Goal: Task Accomplishment & Management: Complete application form

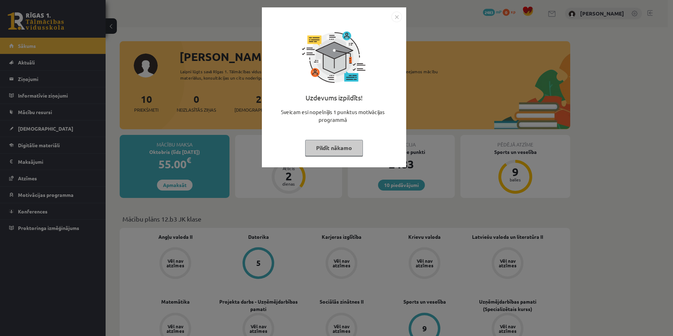
click at [334, 146] on button "Pildīt nākamo" at bounding box center [334, 148] width 58 height 16
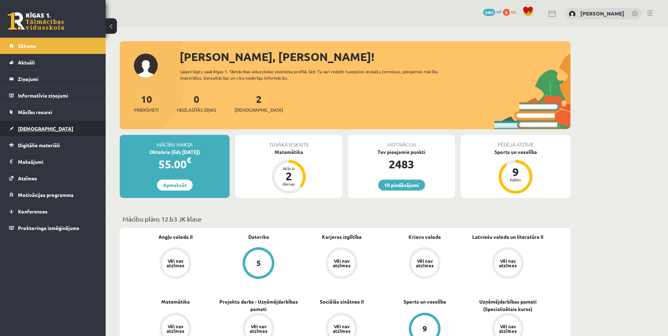
click at [23, 128] on span "[DEMOGRAPHIC_DATA]" at bounding box center [45, 128] width 55 height 6
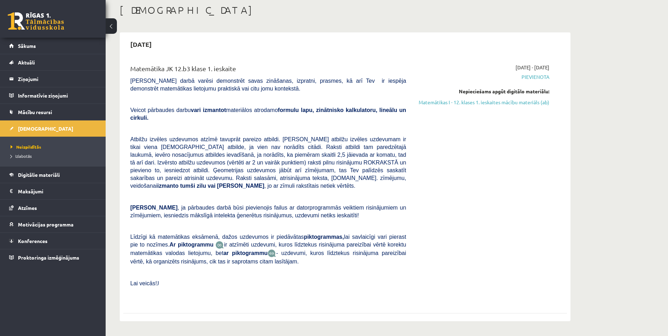
scroll to position [35, 0]
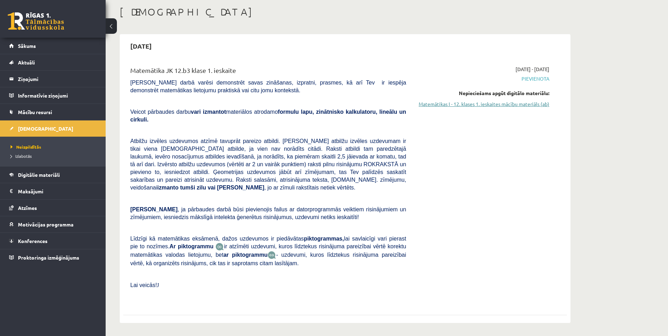
click at [487, 105] on link "Matemātikas I - 12. klases 1. ieskaites mācību materiāls (ab)" at bounding box center [482, 103] width 133 height 7
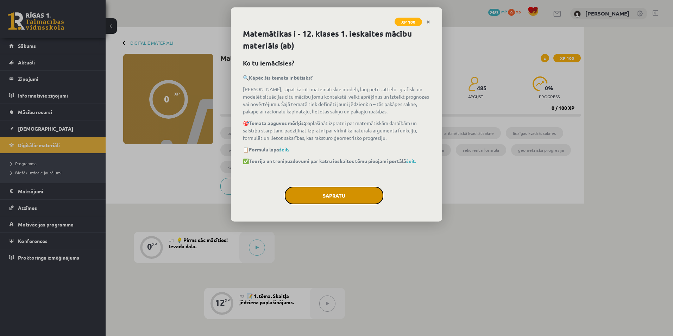
click at [341, 194] on button "Sapratu" at bounding box center [334, 196] width 99 height 18
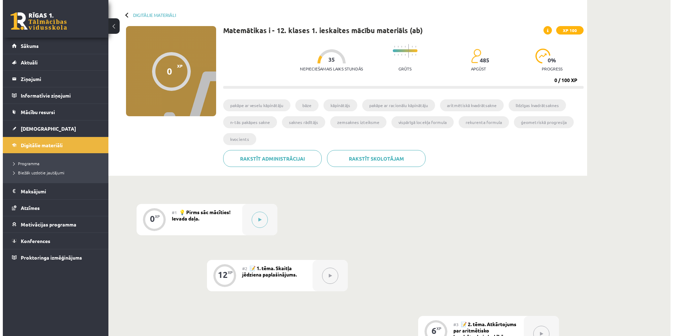
scroll to position [35, 0]
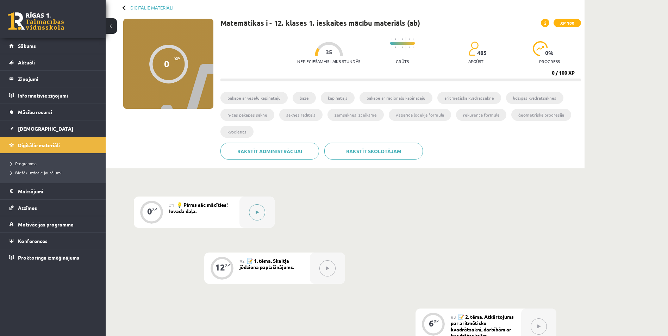
click at [261, 212] on button at bounding box center [257, 212] width 16 height 16
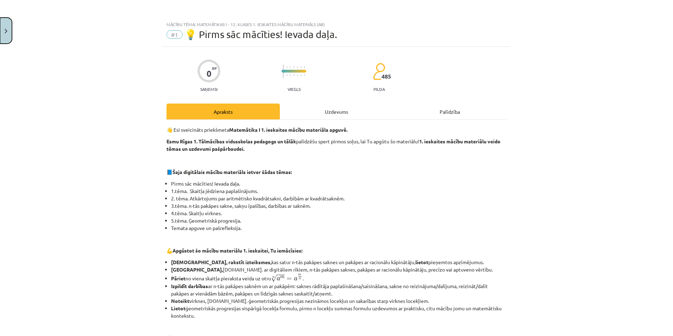
click at [7, 31] on button "Close" at bounding box center [6, 31] width 12 height 26
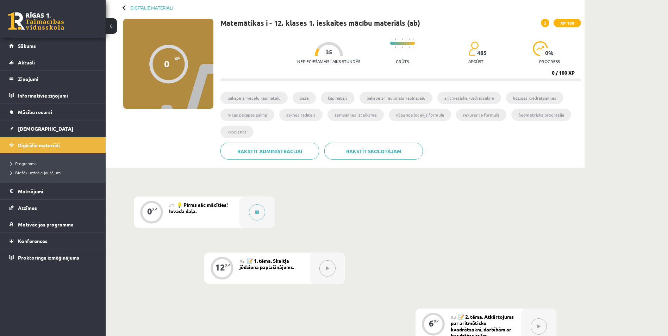
click at [196, 206] on span "💡 Pirms sāc mācīties! Ievada daļa." at bounding box center [198, 207] width 59 height 13
click at [258, 210] on icon at bounding box center [257, 212] width 4 height 4
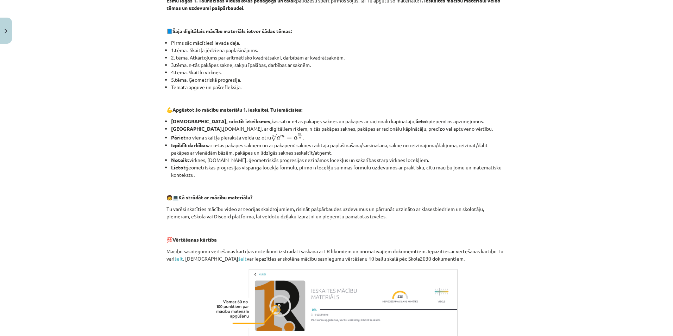
scroll to position [230, 0]
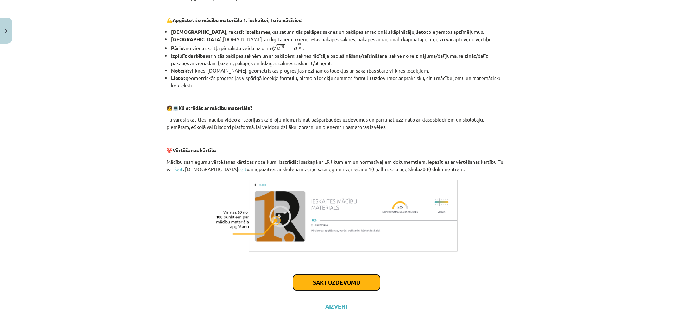
click at [324, 282] on button "Sākt uzdevumu" at bounding box center [336, 282] width 87 height 15
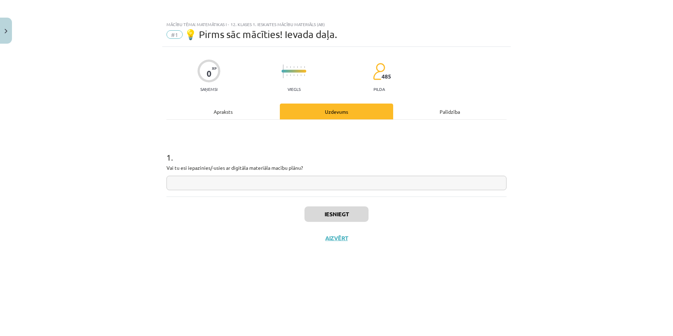
click at [214, 183] on input "text" at bounding box center [336, 183] width 340 height 14
type input "**"
click at [278, 238] on div "Iesniegt Aizvērt" at bounding box center [336, 220] width 340 height 49
click at [337, 216] on button "Iesniegt" at bounding box center [336, 213] width 64 height 15
click at [318, 245] on button "Nākamā nodarbība" at bounding box center [336, 242] width 69 height 16
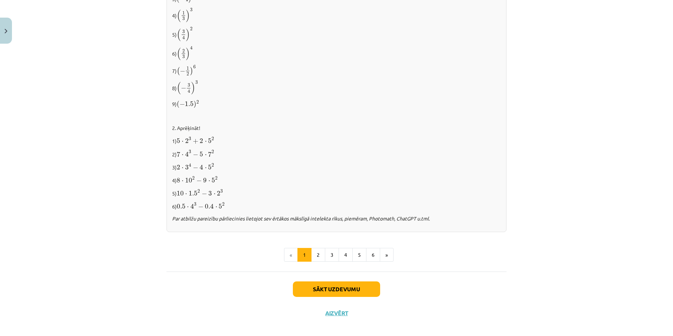
scroll to position [664, 0]
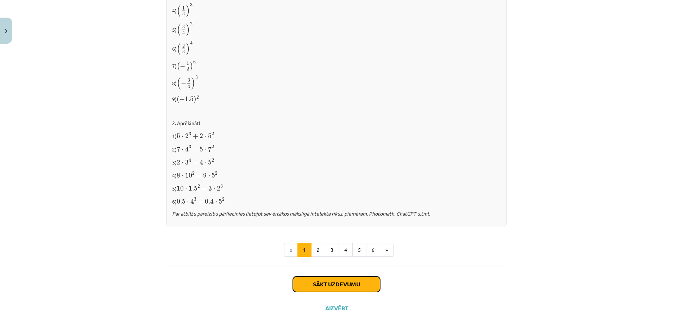
click at [336, 284] on button "Sākt uzdevumu" at bounding box center [336, 283] width 87 height 15
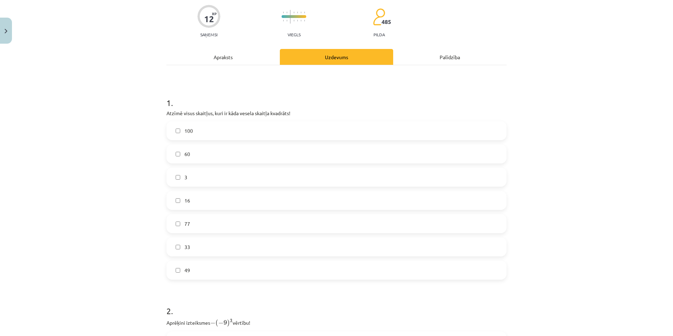
scroll to position [18, 0]
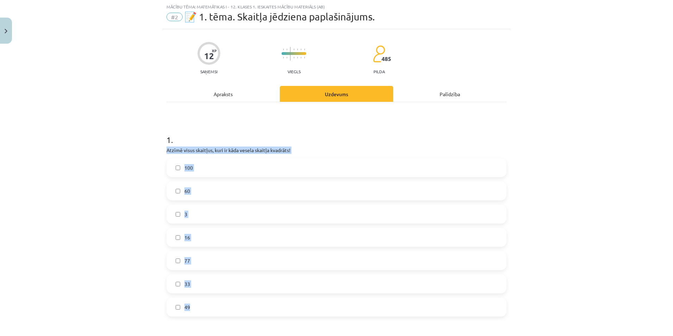
drag, startPoint x: 165, startPoint y: 153, endPoint x: 253, endPoint y: 304, distance: 175.4
click at [253, 304] on div "1 . Atzīmē visus skaitļus, kuri ir kāda vesela skaitļa kvadrāts! 100 60 3 16 77…" at bounding box center [336, 219] width 340 height 194
copy div "Atzīmē visus skaitļus, kuri ir kāda vesela skaitļa kvadrāts! 100 60 3 16 77 33 …"
click at [101, 145] on div "Mācību tēma: Matemātikas i - 12. klases 1. ieskaites mācību materiāls (ab) #2 📝…" at bounding box center [336, 168] width 673 height 336
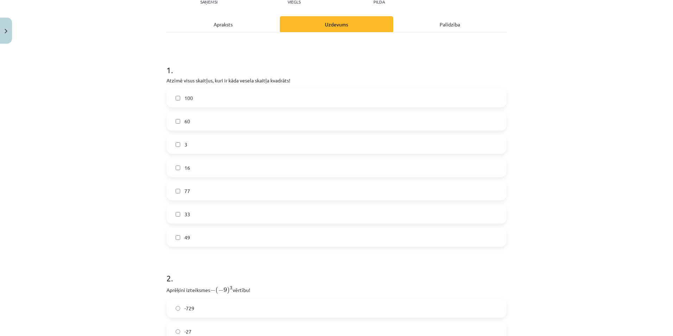
scroll to position [88, 0]
click at [202, 98] on label "100" at bounding box center [336, 97] width 339 height 18
click at [199, 170] on label "16" at bounding box center [336, 167] width 339 height 18
click at [201, 232] on label "49" at bounding box center [336, 237] width 339 height 18
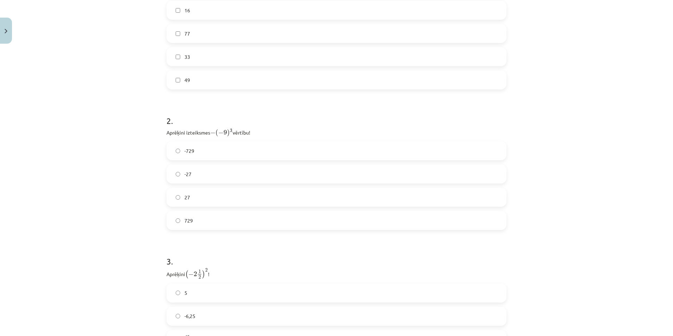
scroll to position [264, 0]
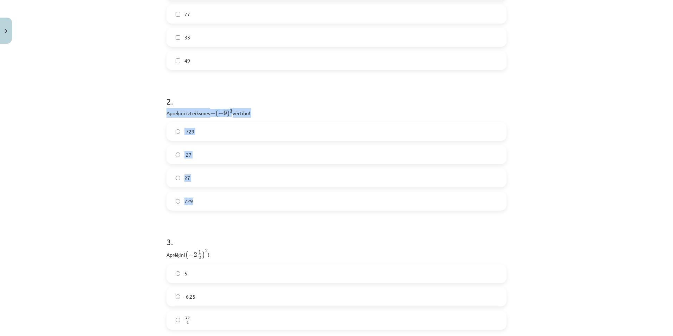
drag, startPoint x: 161, startPoint y: 113, endPoint x: 238, endPoint y: 195, distance: 111.8
click at [238, 195] on div "12 XP Saņemsi Viegls 485 pilda Apraksts Uzdevums Palīdzība 1 . Atzīmē visus ska…" at bounding box center [336, 88] width 348 height 611
drag, startPoint x: 238, startPoint y: 195, endPoint x: 207, endPoint y: 112, distance: 88.5
copy div "Aprēķini izteiksmes − ( − 9 ) 3 − ( − 9 ) 3 vērtību! -729 -27 27 729"
click at [199, 201] on label "729" at bounding box center [336, 201] width 339 height 18
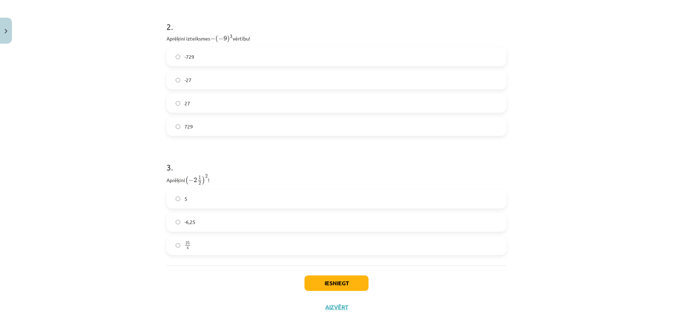
scroll to position [339, 0]
drag, startPoint x: 162, startPoint y: 182, endPoint x: 209, endPoint y: 252, distance: 83.9
click at [209, 252] on div "12 XP Saņemsi Viegls 485 pilda Apraksts Uzdevums Palīdzība 1 . Atzīmē visus ska…" at bounding box center [336, 13] width 348 height 611
drag, startPoint x: 209, startPoint y: 252, endPoint x: 187, endPoint y: 179, distance: 75.8
copy div "Aprēķini ( − 2 1 2 ) 2 ( − 2 1 2 ) 2 ! 5 -6,25 25 4"
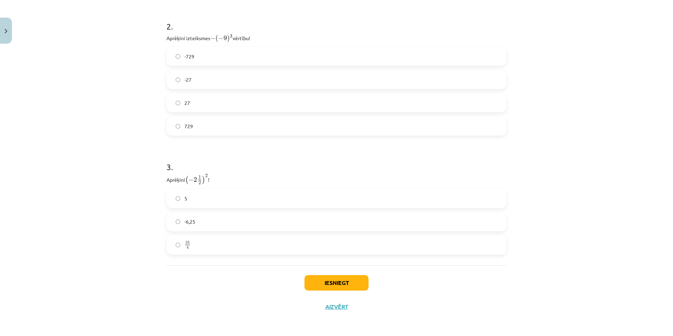
click at [67, 145] on div "Mācību tēma: Matemātikas i - 12. klases 1. ieskaites mācību materiāls (ab) #2 📝…" at bounding box center [336, 168] width 673 height 336
click at [196, 247] on label "25 4 25 4" at bounding box center [336, 245] width 339 height 18
click at [319, 286] on button "Iesniegt" at bounding box center [336, 282] width 64 height 15
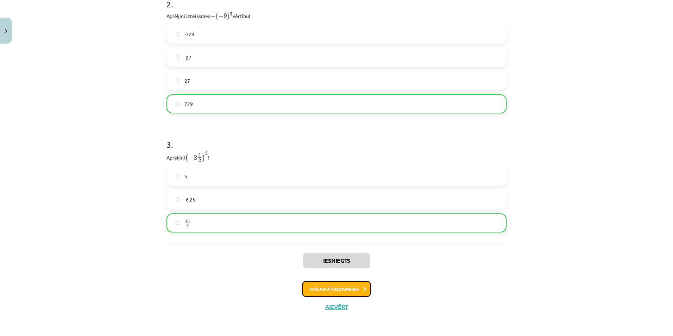
click at [338, 288] on button "Nākamā nodarbība" at bounding box center [336, 289] width 69 height 16
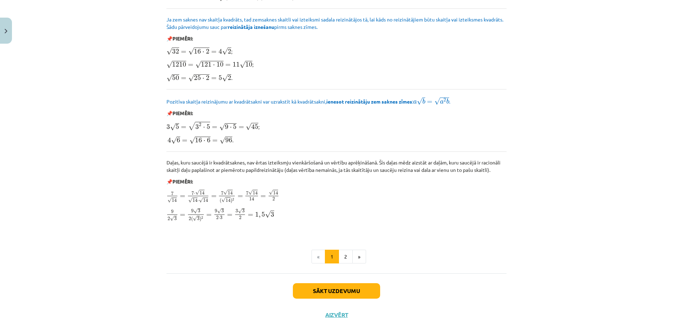
scroll to position [766, 0]
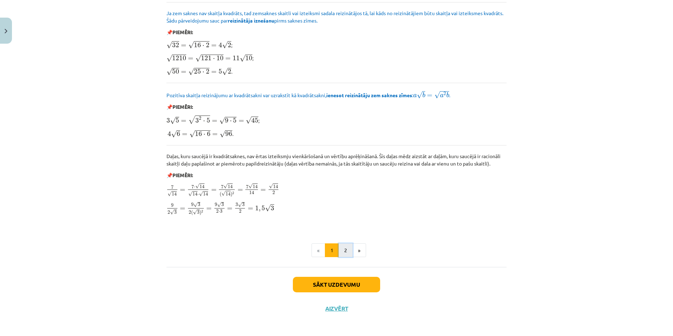
click at [341, 250] on button "2" at bounding box center [346, 250] width 14 height 14
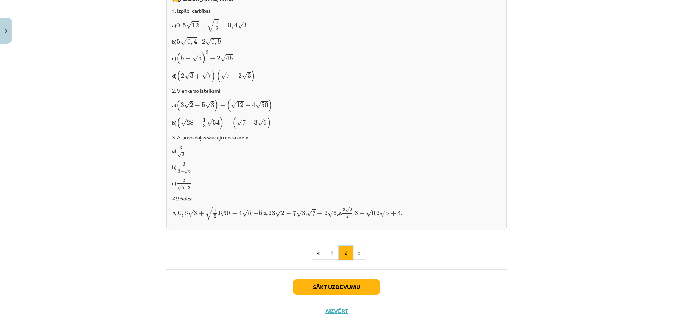
scroll to position [384, 0]
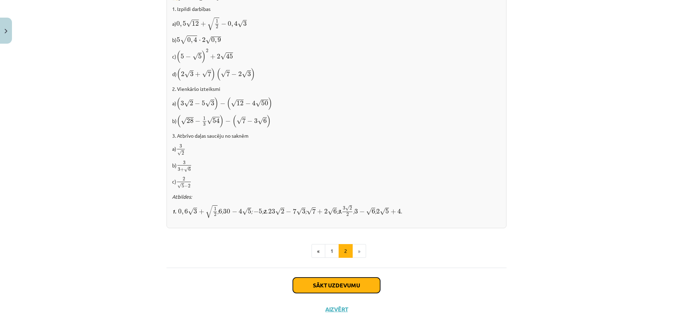
click at [338, 283] on button "Sākt uzdevumu" at bounding box center [336, 284] width 87 height 15
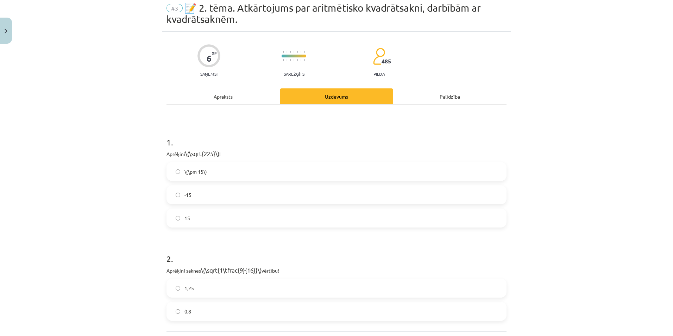
scroll to position [18, 0]
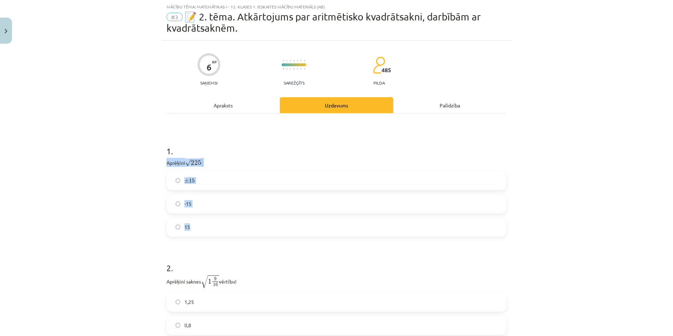
drag, startPoint x: 161, startPoint y: 161, endPoint x: 206, endPoint y: 227, distance: 79.3
click at [206, 227] on div "6 XP Saņemsi Sarežģīts 485 pilda Apraksts Uzdevums Palīdzība 1 . Aprēķini √ 225…" at bounding box center [336, 219] width 348 height 358
drag, startPoint x: 206, startPoint y: 227, endPoint x: 189, endPoint y: 161, distance: 68.0
copy div "Aprēķini √ 225 225 ! ± 15 ± 15 -15 15"
click at [138, 157] on div "Mācību tēma: Matemātikas i - 12. klases 1. ieskaites mācību materiāls (ab) #3 📝…" at bounding box center [336, 168] width 673 height 336
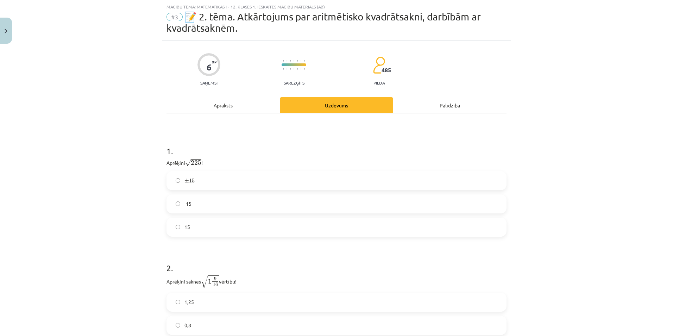
click at [198, 228] on label "15" at bounding box center [336, 227] width 339 height 18
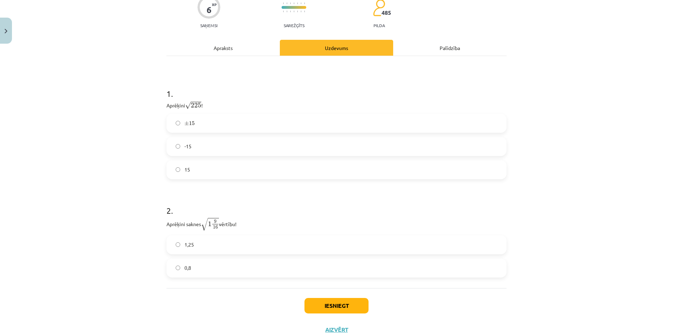
scroll to position [98, 0]
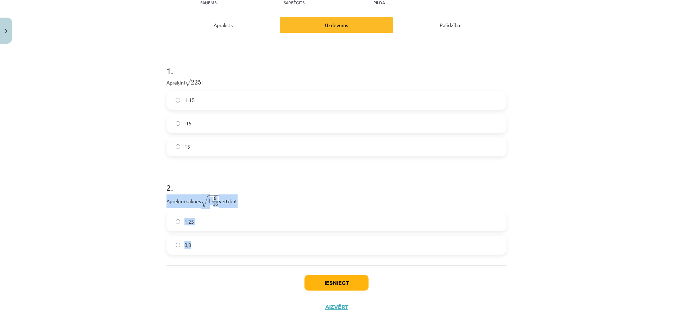
drag, startPoint x: 155, startPoint y: 199, endPoint x: 241, endPoint y: 248, distance: 100.1
click at [241, 248] on div "Mācību tēma: Matemātikas i - 12. klases 1. ieskaites mācību materiāls (ab) #3 📝…" at bounding box center [336, 168] width 673 height 336
drag, startPoint x: 241, startPoint y: 248, endPoint x: 216, endPoint y: 199, distance: 55.6
copy div "Aprēķini saknes √ 1 9 16 1 9 16 vērtību! 1,25 0,8"
click at [124, 158] on div "Mācību tēma: Matemātikas i - 12. klases 1. ieskaites mācību materiāls (ab) #3 📝…" at bounding box center [336, 168] width 673 height 336
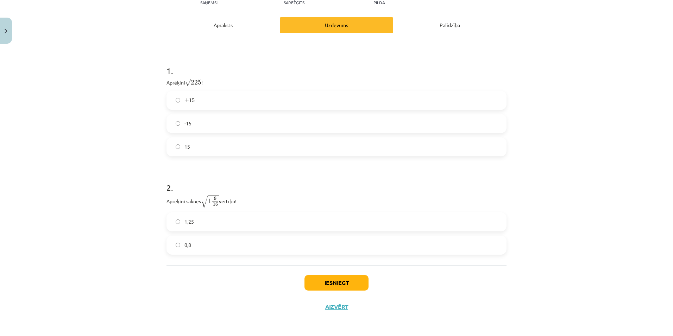
click at [124, 163] on div "Mācību tēma: Matemātikas i - 12. klases 1. ieskaites mācību materiāls (ab) #3 📝…" at bounding box center [336, 168] width 673 height 336
click at [319, 282] on button "Iesniegt" at bounding box center [336, 282] width 64 height 15
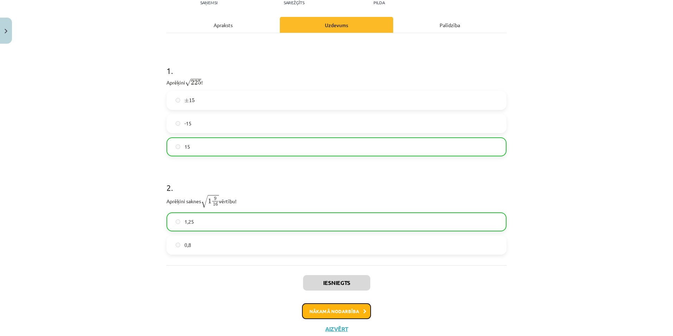
click at [320, 309] on button "Nākamā nodarbība" at bounding box center [336, 311] width 69 height 16
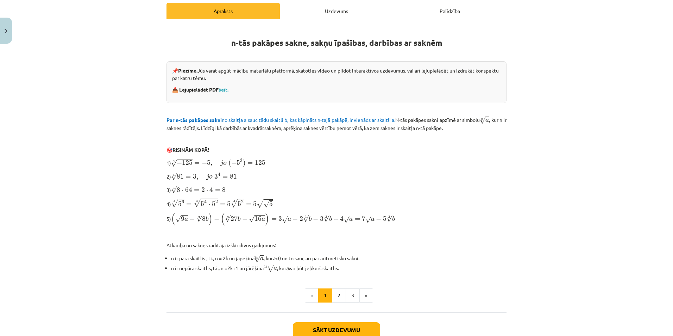
scroll to position [146, 0]
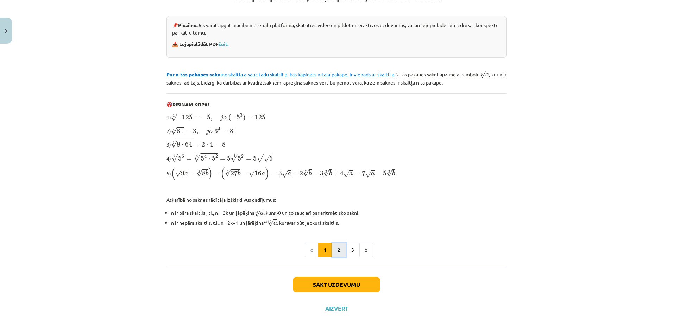
click at [338, 249] on button "2" at bounding box center [339, 250] width 14 height 14
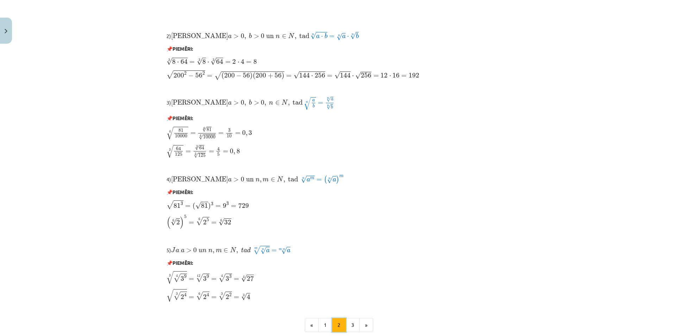
scroll to position [513, 0]
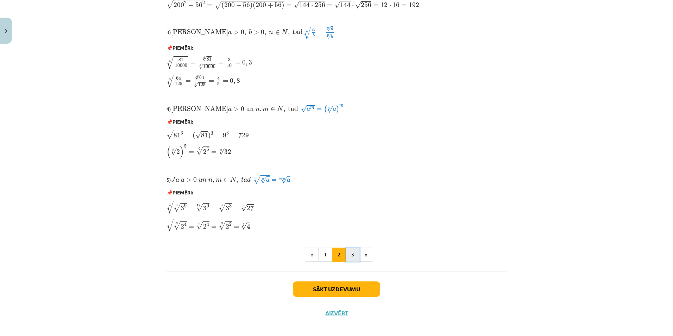
click at [351, 254] on button "3" at bounding box center [353, 254] width 14 height 14
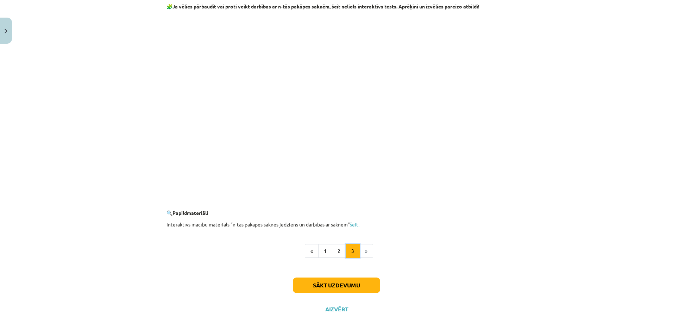
scroll to position [1199, 0]
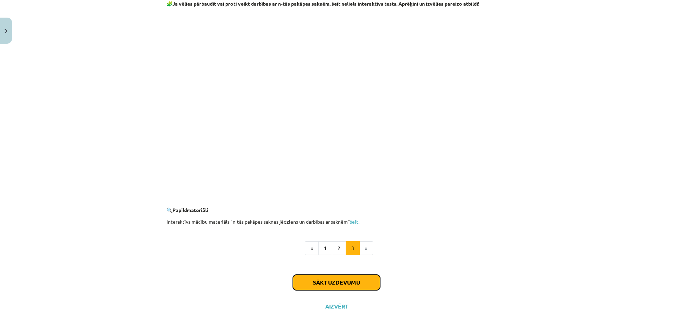
click at [349, 283] on button "Sākt uzdevumu" at bounding box center [336, 282] width 87 height 15
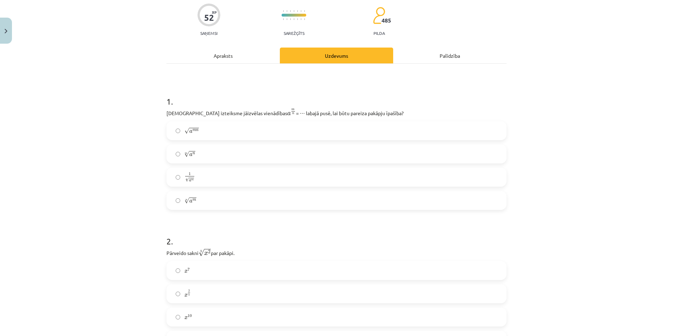
scroll to position [18, 0]
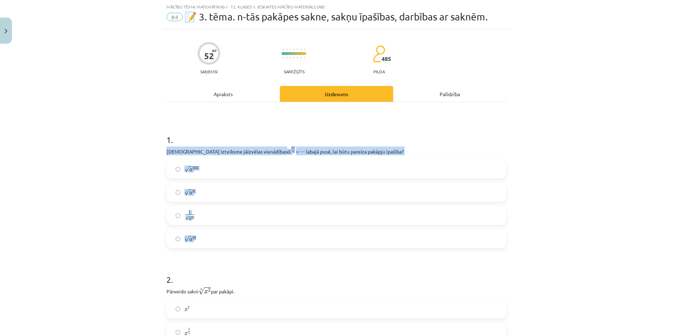
drag, startPoint x: 162, startPoint y: 152, endPoint x: 335, endPoint y: 238, distance: 193.3
drag, startPoint x: 335, startPoint y: 238, endPoint x: 291, endPoint y: 153, distance: 95.5
copy div "Kura izteiksme jāizvēlas vienādības a m n a m n = ⋯ labajā pusē, lai būtu parei…"
click at [114, 157] on div "Mācību tēma: Matemātikas i - 12. klases 1. ieskaites mācību materiāls (ab) #4 📝…" at bounding box center [336, 168] width 673 height 336
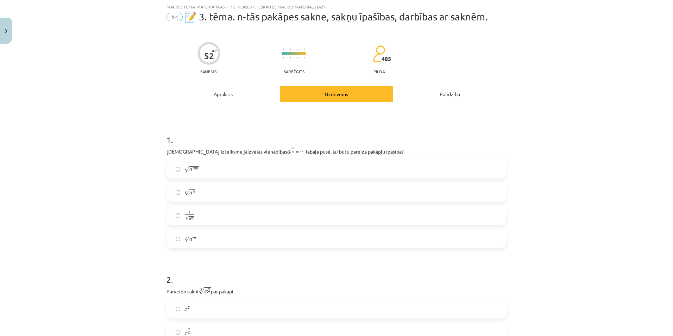
click at [203, 240] on label "n √ a m a m n" at bounding box center [336, 239] width 339 height 18
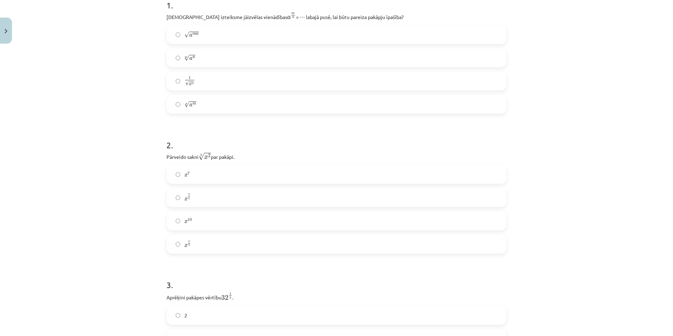
scroll to position [158, 0]
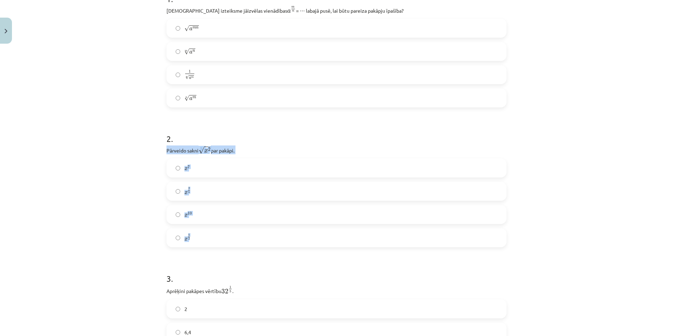
drag, startPoint x: 160, startPoint y: 152, endPoint x: 226, endPoint y: 242, distance: 111.9
drag, startPoint x: 226, startPoint y: 242, endPoint x: 220, endPoint y: 149, distance: 93.1
copy div "Pārveido sakni 5 √ x 2 x 2 5 par pakāpi. x 7 x 7 x 2 5 x 2 5 x 10 x 10 x 5 2"
click at [61, 136] on div "Mācību tēma: Matemātikas i - 12. klases 1. ieskaites mācību materiāls (ab) #4 📝…" at bounding box center [336, 168] width 673 height 336
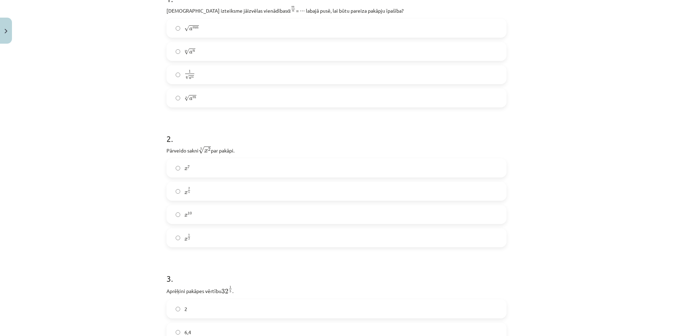
click at [188, 190] on span "2 5" at bounding box center [189, 190] width 3 height 6
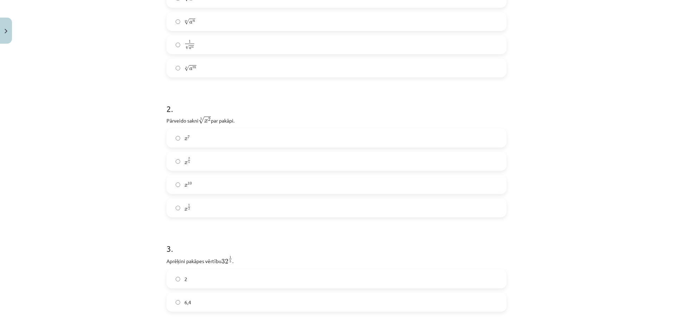
scroll to position [299, 0]
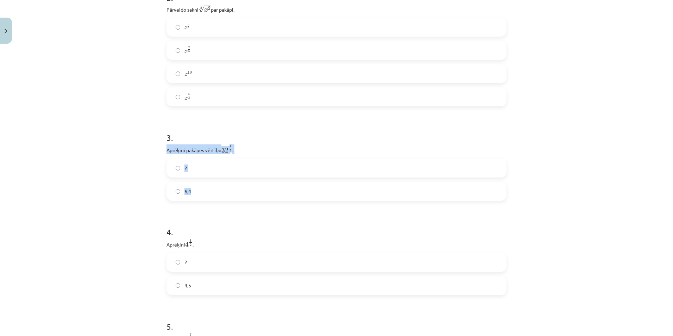
drag, startPoint x: 159, startPoint y: 149, endPoint x: 242, endPoint y: 192, distance: 93.4
click at [242, 192] on div "Mācību tēma: Matemātikas i - 12. klases 1. ieskaites mācību materiāls (ab) #4 📝…" at bounding box center [336, 168] width 673 height 336
drag, startPoint x: 242, startPoint y: 192, endPoint x: 209, endPoint y: 150, distance: 53.9
copy div "Aprēķini pakāpes vērtību 32 1 5 32 1 5 . 2 6,4"
click at [94, 172] on div "Mācību tēma: Matemātikas i - 12. klases 1. ieskaites mācību materiāls (ab) #4 📝…" at bounding box center [336, 168] width 673 height 336
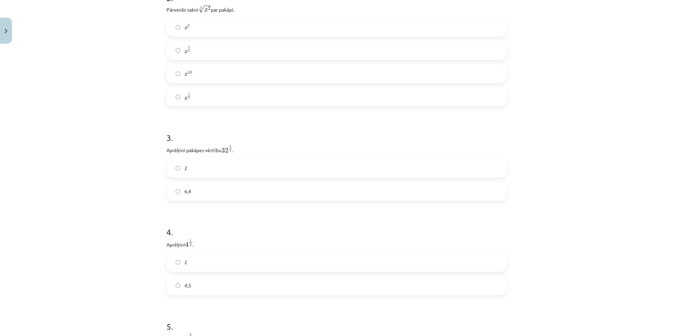
scroll to position [440, 0]
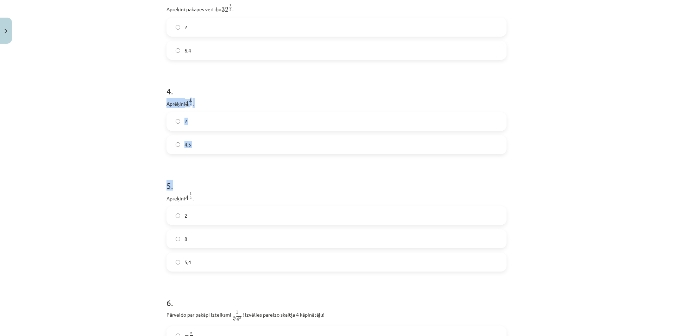
drag, startPoint x: 159, startPoint y: 107, endPoint x: 203, endPoint y: 157, distance: 66.8
click at [203, 157] on div "Mācību tēma: Matemātikas i - 12. klases 1. ieskaites mācību materiāls (ab) #4 📝…" at bounding box center [336, 168] width 673 height 336
drag, startPoint x: 203, startPoint y: 157, endPoint x: 132, endPoint y: 132, distance: 75.5
click at [133, 139] on div "Mācību tēma: Matemātikas i - 12. klases 1. ieskaites mācību materiāls (ab) #4 📝…" at bounding box center [336, 168] width 673 height 336
click at [145, 107] on div "Mācību tēma: Matemātikas i - 12. klases 1. ieskaites mācību materiāls (ab) #4 📝…" at bounding box center [336, 168] width 673 height 336
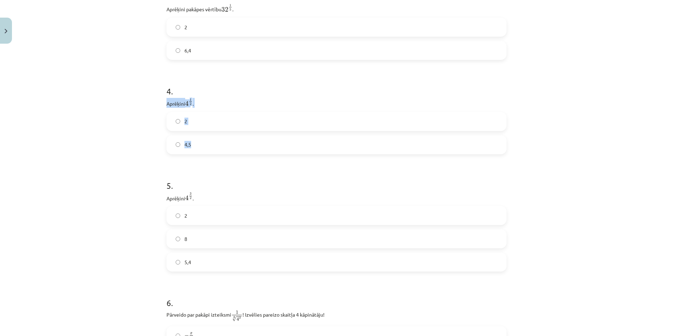
drag, startPoint x: 153, startPoint y: 106, endPoint x: 197, endPoint y: 143, distance: 57.5
click at [197, 143] on div "Mācību tēma: Matemātikas i - 12. klases 1. ieskaites mācību materiāls (ab) #4 📝…" at bounding box center [336, 168] width 673 height 336
drag, startPoint x: 197, startPoint y: 143, endPoint x: 178, endPoint y: 103, distance: 44.1
copy div "Aprēķini 4 1 2 4 1 2 . 2 4,5"
click at [81, 161] on div "Mācību tēma: Matemātikas i - 12. klases 1. ieskaites mācību materiāls (ab) #4 📝…" at bounding box center [336, 168] width 673 height 336
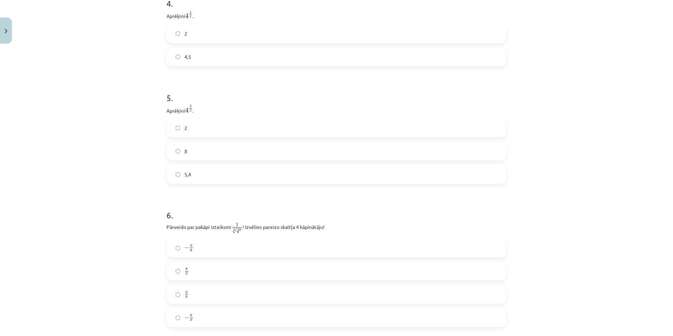
scroll to position [546, 0]
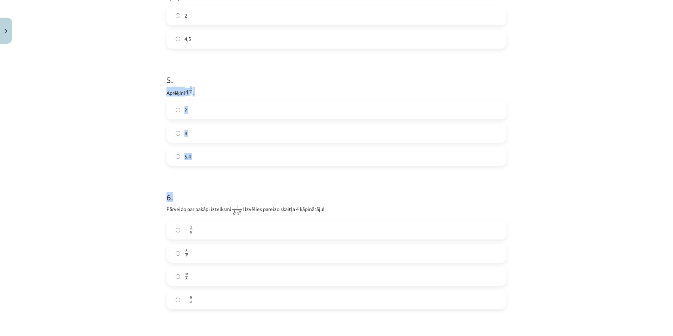
drag, startPoint x: 155, startPoint y: 94, endPoint x: 214, endPoint y: 168, distance: 94.2
click at [214, 168] on div "Mācību tēma: Matemātikas i - 12. klases 1. ieskaites mācību materiāls (ab) #4 📝…" at bounding box center [336, 168] width 673 height 336
drag, startPoint x: 214, startPoint y: 168, endPoint x: 107, endPoint y: 162, distance: 107.2
click at [107, 162] on div "Mācību tēma: Matemātikas i - 12. klases 1. ieskaites mācību materiāls (ab) #4 📝…" at bounding box center [336, 168] width 673 height 336
drag, startPoint x: 157, startPoint y: 89, endPoint x: 208, endPoint y: 151, distance: 79.7
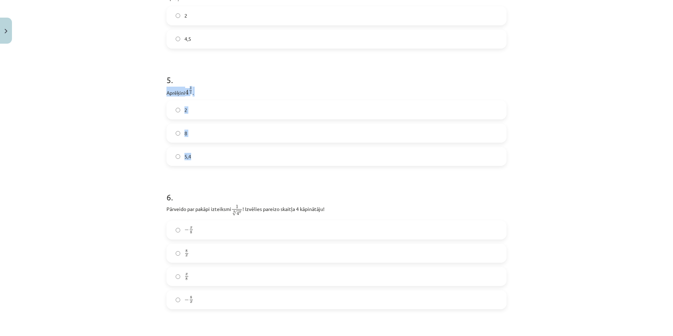
click at [208, 151] on div "Mācību tēma: Matemātikas i - 12. klases 1. ieskaites mācību materiāls (ab) #4 📝…" at bounding box center [336, 168] width 673 height 336
drag, startPoint x: 208, startPoint y: 151, endPoint x: 177, endPoint y: 94, distance: 64.6
copy div "Aprēķini 4 3 2 4 3 2 . 2 8 5,4"
click at [89, 143] on div "Mācību tēma: Matemātikas i - 12. klases 1. ieskaites mācību materiāls (ab) #4 📝…" at bounding box center [336, 168] width 673 height 336
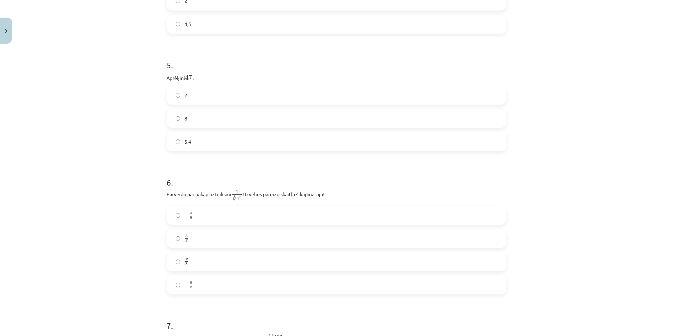
scroll to position [616, 0]
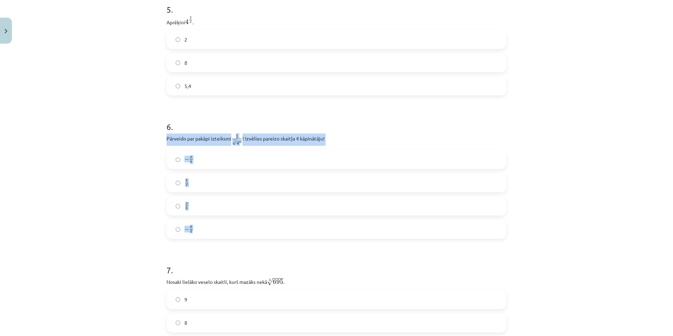
drag, startPoint x: 160, startPoint y: 141, endPoint x: 267, endPoint y: 229, distance: 138.5
click at [267, 229] on div "52 XP Saņemsi Sarežģīts 485 pilda Apraksts Uzdevums Palīdzība 1 . Kura izteiksm…" at bounding box center [336, 314] width 348 height 1766
drag, startPoint x: 267, startPoint y: 229, endPoint x: 252, endPoint y: 140, distance: 90.4
click at [62, 124] on div "Mācību tēma: Matemātikas i - 12. klases 1. ieskaites mācību materiāls (ab) #4 📝…" at bounding box center [336, 168] width 673 height 336
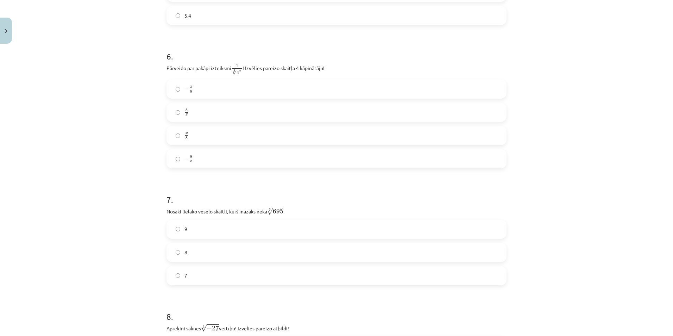
scroll to position [722, 0]
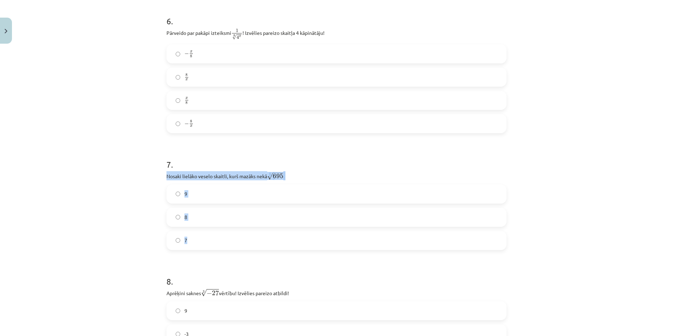
drag, startPoint x: 161, startPoint y: 177, endPoint x: 288, endPoint y: 236, distance: 140.3
click at [288, 236] on div "52 XP Saņemsi Sarežģīts 485 pilda Apraksts Uzdevums Palīdzība 1 . Kura izteiksm…" at bounding box center [336, 208] width 348 height 1766
drag, startPoint x: 288, startPoint y: 236, endPoint x: 250, endPoint y: 177, distance: 70.4
click at [99, 166] on div "Mācību tēma: Matemātikas i - 12. klases 1. ieskaites mācību materiāls (ab) #4 📝…" at bounding box center [336, 168] width 673 height 336
click at [217, 218] on label "8" at bounding box center [336, 217] width 339 height 18
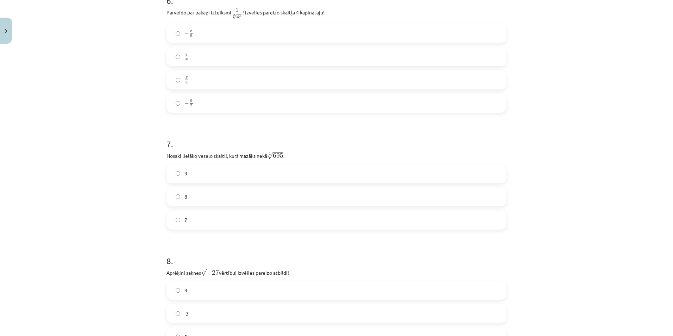
scroll to position [827, 0]
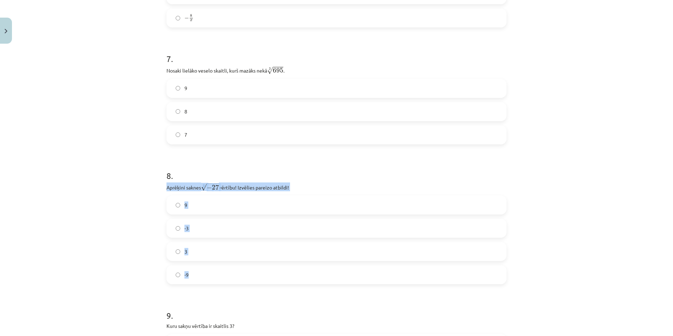
drag, startPoint x: 159, startPoint y: 190, endPoint x: 272, endPoint y: 277, distance: 142.6
click at [272, 277] on div "Mācību tēma: Matemātikas i - 12. klases 1. ieskaites mācību materiāls (ab) #4 📝…" at bounding box center [336, 168] width 673 height 336
drag, startPoint x: 272, startPoint y: 277, endPoint x: 248, endPoint y: 189, distance: 90.5
click at [95, 171] on div "Mācību tēma: Matemātikas i - 12. klases 1. ieskaites mācību materiāls (ab) #4 📝…" at bounding box center [336, 168] width 673 height 336
click at [200, 230] on label "-3" at bounding box center [336, 228] width 339 height 18
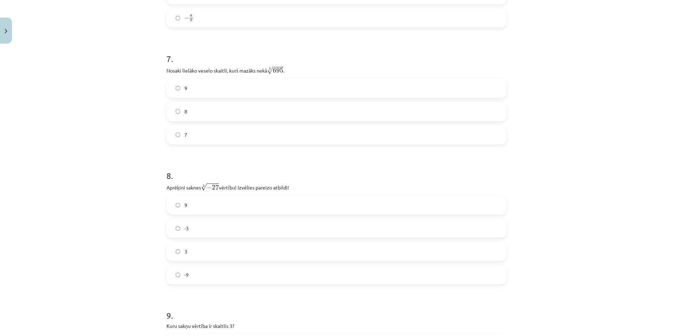
scroll to position [968, 0]
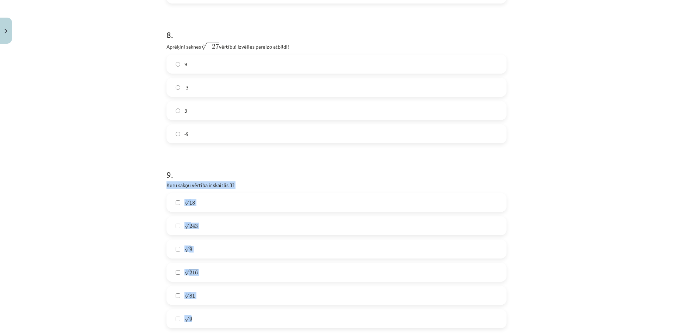
drag, startPoint x: 162, startPoint y: 187, endPoint x: 242, endPoint y: 328, distance: 162.5
click at [100, 188] on div "Mācību tēma: Matemātikas i - 12. klases 1. ieskaites mācību materiāls (ab) #4 📝…" at bounding box center [336, 168] width 673 height 336
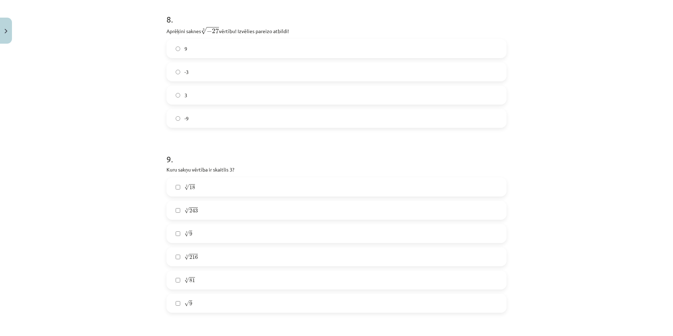
scroll to position [1038, 0]
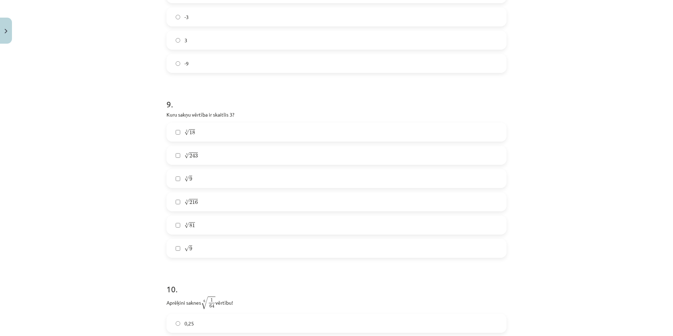
click at [194, 153] on span "243" at bounding box center [193, 155] width 8 height 4
click at [201, 224] on label "4 √ 81 81 4" at bounding box center [336, 225] width 339 height 18
click at [200, 250] on label "√ 9 9" at bounding box center [336, 248] width 339 height 18
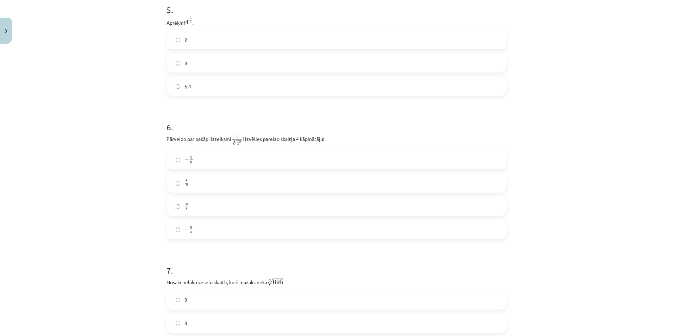
scroll to position [616, 0]
drag, startPoint x: 162, startPoint y: 137, endPoint x: 323, endPoint y: 144, distance: 161.3
click at [323, 144] on div "52 XP Saņemsi Sarežģīts 485 pilda Apraksts Uzdevums Palīdzība 1 . Kura izteiksm…" at bounding box center [336, 314] width 348 height 1766
drag, startPoint x: 323, startPoint y: 144, endPoint x: 345, endPoint y: 138, distance: 22.6
click at [345, 138] on p "Pārveido par pakāpi izteiksmi 1 8 √ 4 x 1 4 x 8 ! Izvēlies pareizo skaitļa 4 kā…" at bounding box center [336, 139] width 340 height 12
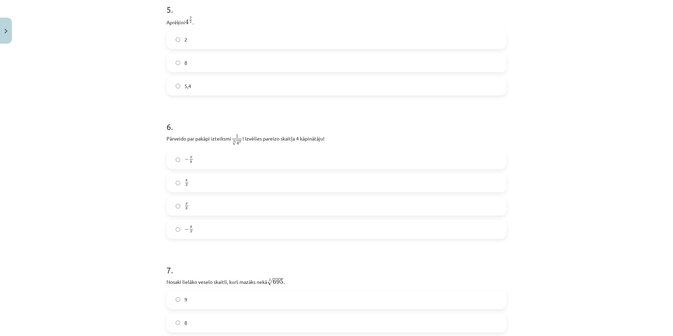
click at [191, 162] on label "− x 8 − x 8" at bounding box center [336, 160] width 339 height 18
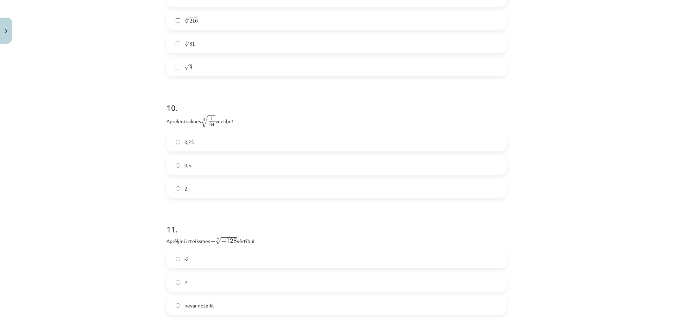
scroll to position [1214, 0]
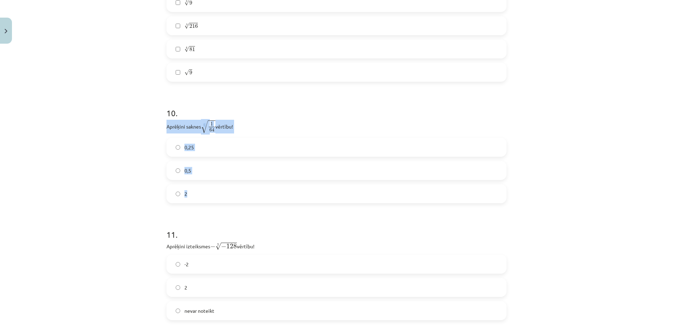
drag, startPoint x: 161, startPoint y: 128, endPoint x: 239, endPoint y: 194, distance: 102.4
drag, startPoint x: 239, startPoint y: 194, endPoint x: 228, endPoint y: 122, distance: 72.3
click at [95, 168] on div "Mācību tēma: Matemātikas i - 12. klases 1. ieskaites mācību materiāls (ab) #4 📝…" at bounding box center [336, 168] width 673 height 336
click at [188, 172] on span "0,5" at bounding box center [187, 170] width 7 height 7
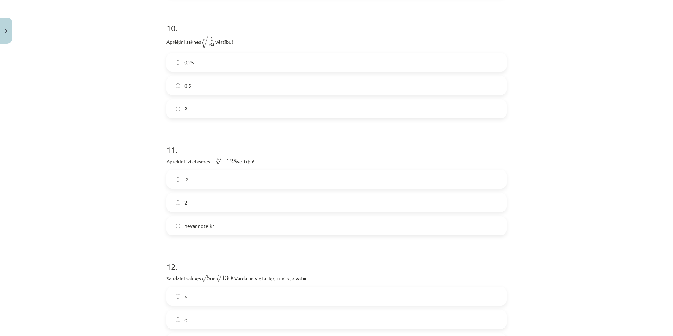
scroll to position [1320, 0]
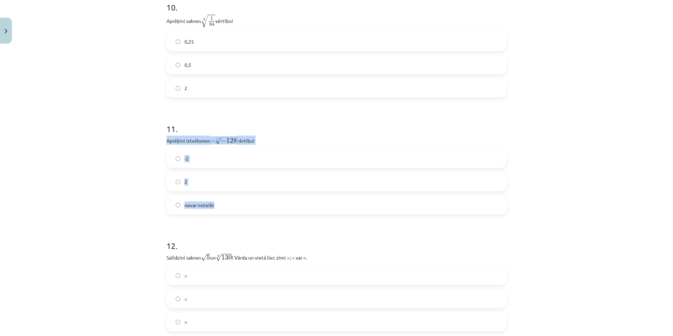
drag, startPoint x: 162, startPoint y: 141, endPoint x: 247, endPoint y: 203, distance: 105.1
drag, startPoint x: 247, startPoint y: 203, endPoint x: 214, endPoint y: 143, distance: 68.2
click at [96, 171] on div "Mācību tēma: Matemātikas i - 12. klases 1. ieskaites mācību materiāls (ab) #4 📝…" at bounding box center [336, 168] width 673 height 336
click at [195, 181] on label "2" at bounding box center [336, 182] width 339 height 18
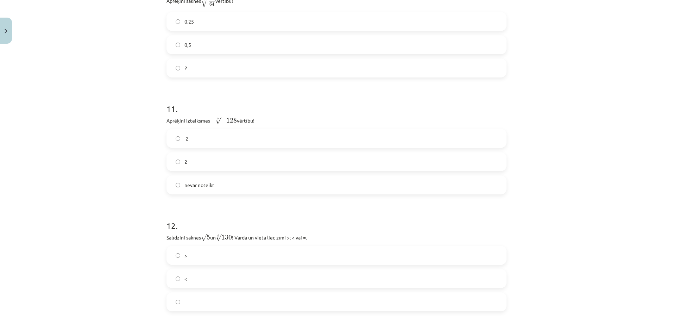
scroll to position [1425, 0]
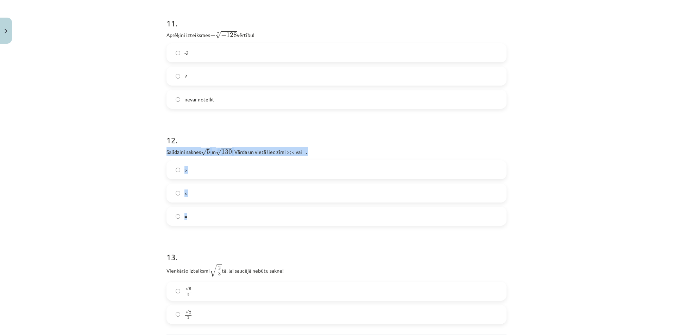
drag, startPoint x: 156, startPoint y: 153, endPoint x: 281, endPoint y: 210, distance: 136.6
click at [281, 210] on div "Mācību tēma: Matemātikas i - 12. klases 1. ieskaites mācību materiāls (ab) #4 📝…" at bounding box center [336, 168] width 673 height 336
drag, startPoint x: 281, startPoint y: 210, endPoint x: 261, endPoint y: 151, distance: 62.6
click at [90, 178] on div "Mācību tēma: Matemātikas i - 12. klases 1. ieskaites mācību materiāls (ab) #4 📝…" at bounding box center [336, 168] width 673 height 336
click at [179, 195] on label "<" at bounding box center [336, 193] width 339 height 18
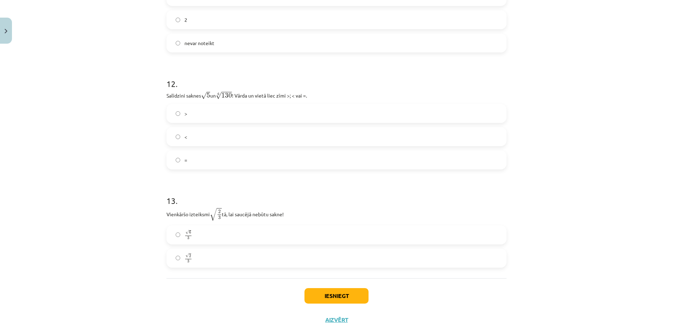
scroll to position [1495, 0]
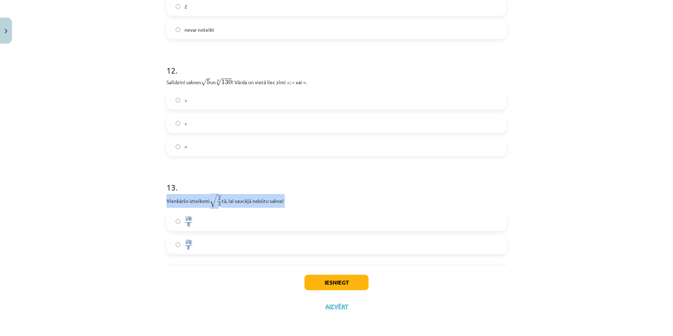
drag, startPoint x: 161, startPoint y: 202, endPoint x: 245, endPoint y: 247, distance: 95.7
drag, startPoint x: 245, startPoint y: 247, endPoint x: 231, endPoint y: 204, distance: 45.9
click at [58, 156] on div "Mācību tēma: Matemātikas i - 12. klases 1. ieskaites mācību materiāls (ab) #4 📝…" at bounding box center [336, 168] width 673 height 336
click at [178, 221] on label "√ 6 3 6 3" at bounding box center [336, 222] width 339 height 18
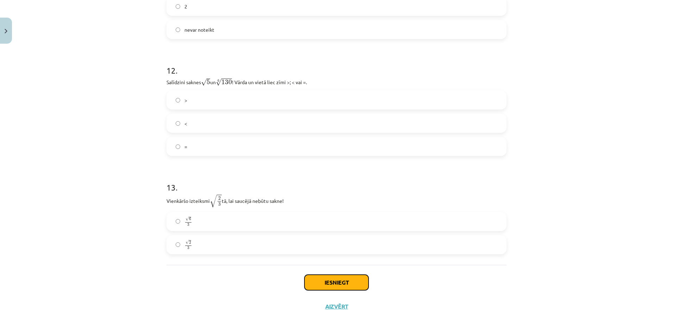
click at [331, 285] on button "Iesniegt" at bounding box center [336, 282] width 64 height 15
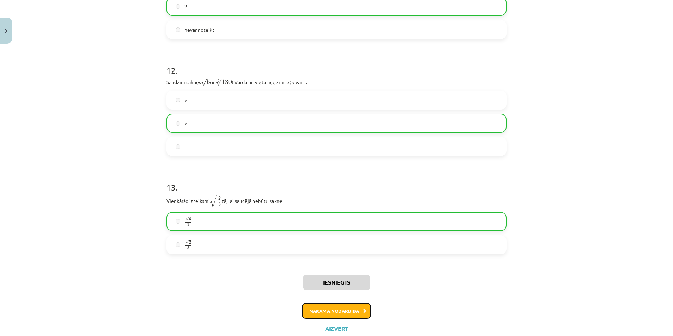
click at [334, 311] on button "Nākamā nodarbība" at bounding box center [336, 311] width 69 height 16
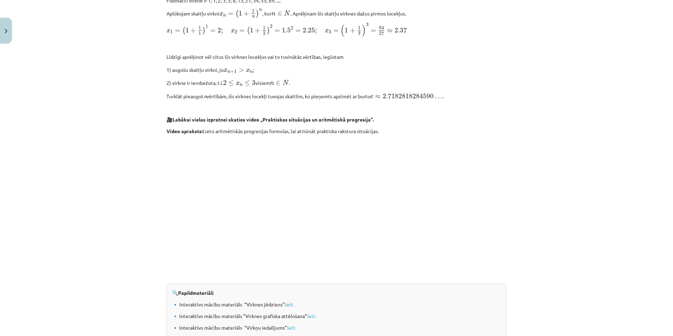
scroll to position [651, 0]
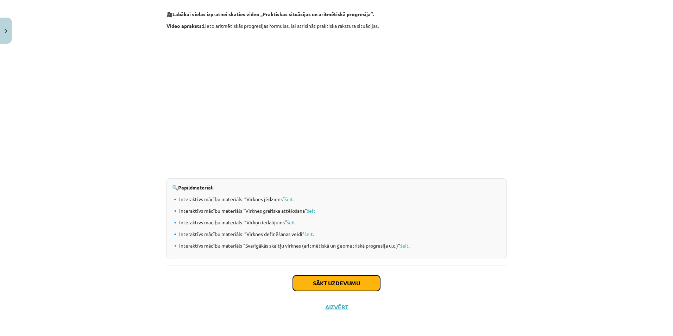
click at [360, 282] on button "Sākt uzdevumu" at bounding box center [336, 282] width 87 height 15
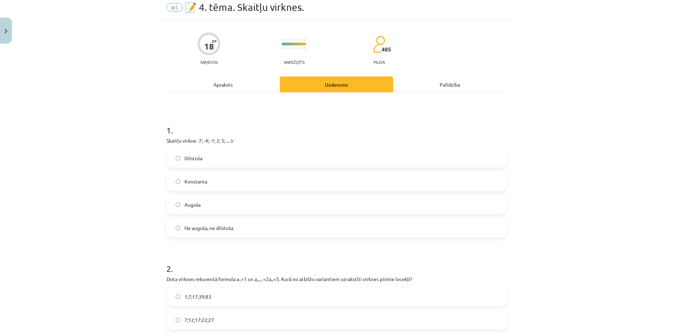
scroll to position [18, 0]
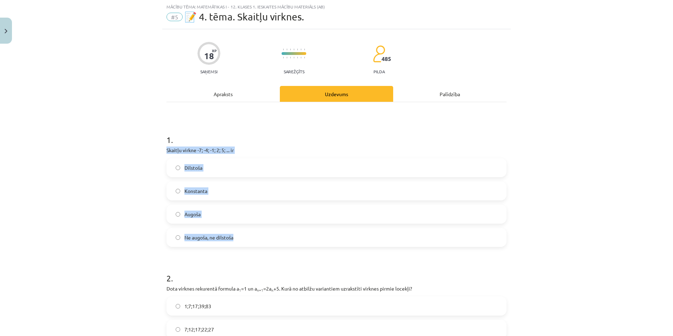
drag, startPoint x: 162, startPoint y: 149, endPoint x: 235, endPoint y: 244, distance: 119.7
drag, startPoint x: 235, startPoint y: 244, endPoint x: 191, endPoint y: 149, distance: 104.6
click at [78, 167] on div "Mācību tēma: Matemātikas i - 12. klases 1. ieskaites mācību materiāls (ab) #5 📝…" at bounding box center [336, 168] width 673 height 336
click at [181, 210] on label "Augoša" at bounding box center [336, 214] width 339 height 18
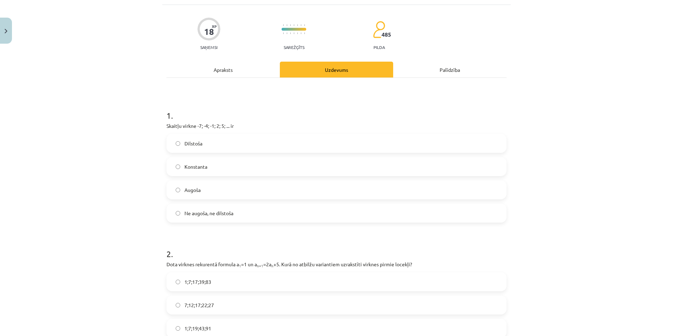
scroll to position [123, 0]
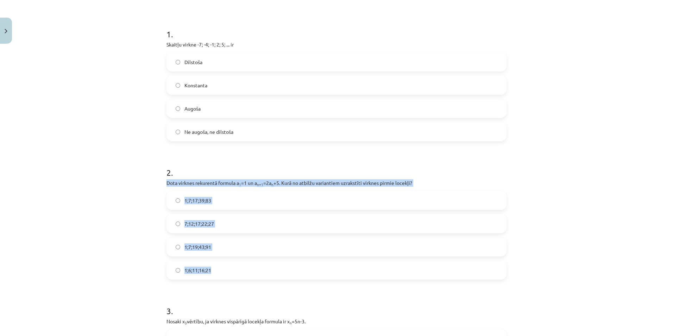
drag, startPoint x: 158, startPoint y: 182, endPoint x: 230, endPoint y: 270, distance: 113.3
click at [230, 270] on div "Mācību tēma: Matemātikas i - 12. klases 1. ieskaites mācību materiāls (ab) #5 📝…" at bounding box center [336, 168] width 673 height 336
drag, startPoint x: 230, startPoint y: 270, endPoint x: 221, endPoint y: 182, distance: 88.1
click at [88, 191] on div "Mācību tēma: Matemātikas i - 12. klases 1. ieskaites mācību materiāls (ab) #5 📝…" at bounding box center [336, 168] width 673 height 336
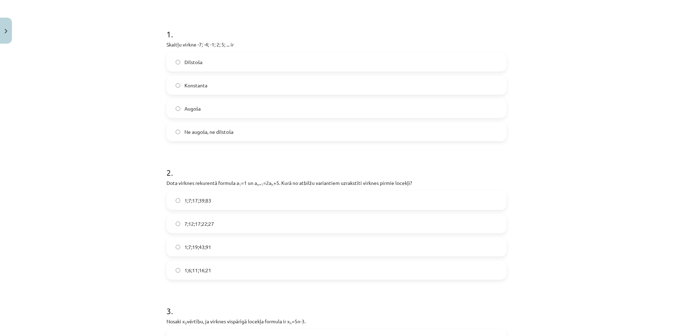
click at [203, 249] on span "1;7;19;43;91" at bounding box center [197, 246] width 27 height 7
click at [80, 175] on div "Mācību tēma: Matemātikas i - 12. klases 1. ieskaites mācību materiāls (ab) #5 📝…" at bounding box center [336, 168] width 673 height 336
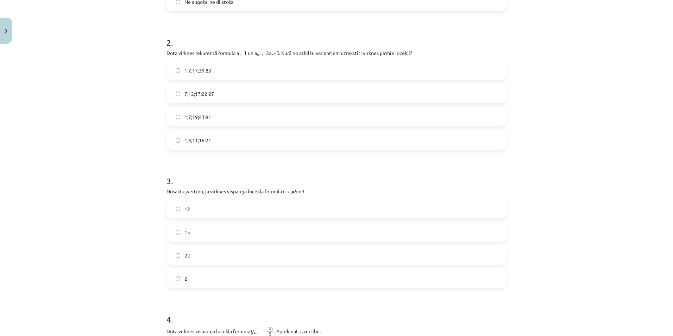
scroll to position [334, 0]
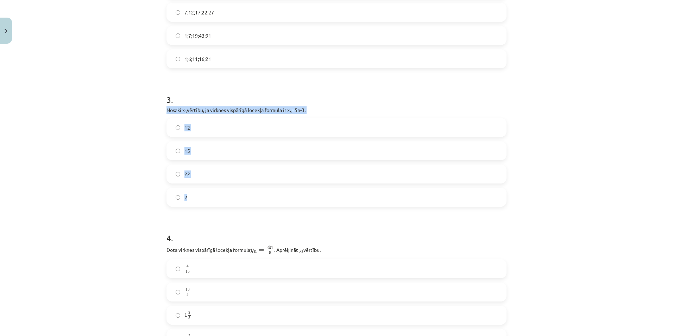
drag, startPoint x: 158, startPoint y: 109, endPoint x: 243, endPoint y: 185, distance: 113.9
click at [243, 185] on div "Mācību tēma: Matemātikas i - 12. klases 1. ieskaites mācību materiāls (ab) #5 📝…" at bounding box center [336, 168] width 673 height 336
drag, startPoint x: 243, startPoint y: 185, endPoint x: 232, endPoint y: 110, distance: 76.2
click at [113, 182] on div "Mācību tēma: Matemātikas i - 12. klases 1. ieskaites mācību materiāls (ab) #5 📝…" at bounding box center [336, 168] width 673 height 336
click at [202, 127] on label "12" at bounding box center [336, 128] width 339 height 18
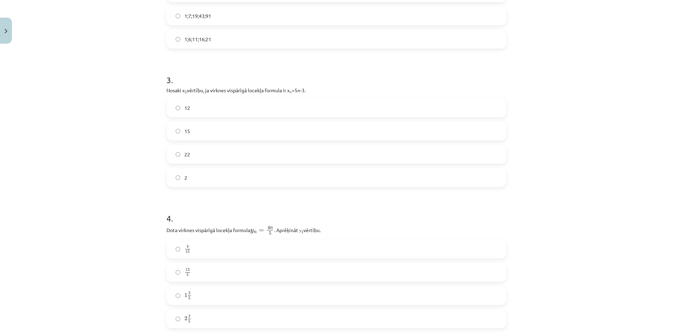
scroll to position [440, 0]
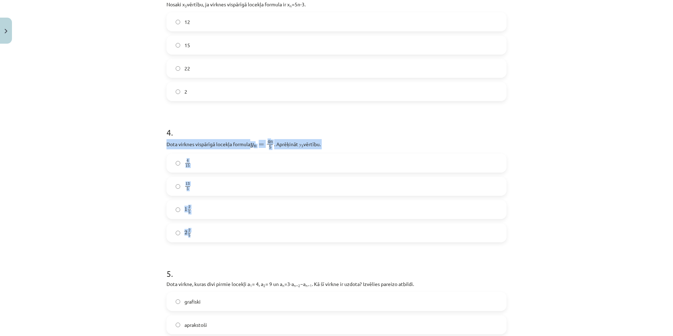
drag, startPoint x: 160, startPoint y: 145, endPoint x: 297, endPoint y: 228, distance: 159.4
click at [297, 228] on div "18 XP Saņemsi Sarežģīts 485 pilda Apraksts Uzdevums Palīdzība 1 . Skaitļu virkn…" at bounding box center [336, 95] width 348 height 976
drag, startPoint x: 297, startPoint y: 228, endPoint x: 290, endPoint y: 144, distance: 84.1
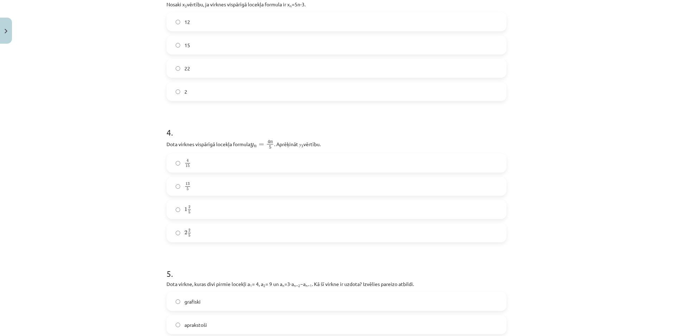
click at [97, 129] on div "Mācību tēma: Matemātikas i - 12. klases 1. ieskaites mācību materiāls (ab) #5 📝…" at bounding box center [336, 168] width 673 height 336
click at [200, 227] on label "2 2 5 2 2 5" at bounding box center [336, 233] width 339 height 18
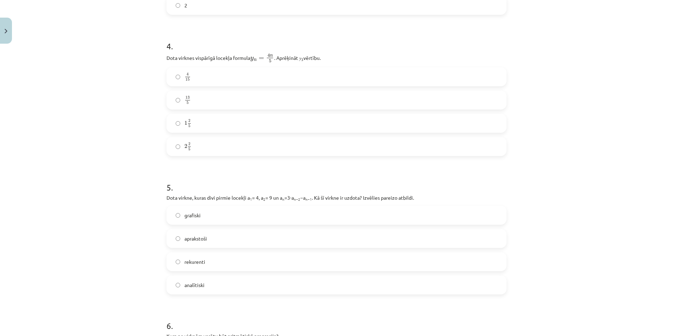
scroll to position [546, 0]
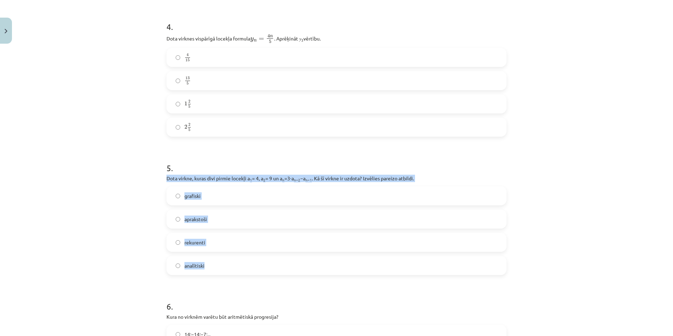
drag, startPoint x: 161, startPoint y: 178, endPoint x: 214, endPoint y: 259, distance: 96.6
drag, startPoint x: 214, startPoint y: 259, endPoint x: 211, endPoint y: 175, distance: 84.5
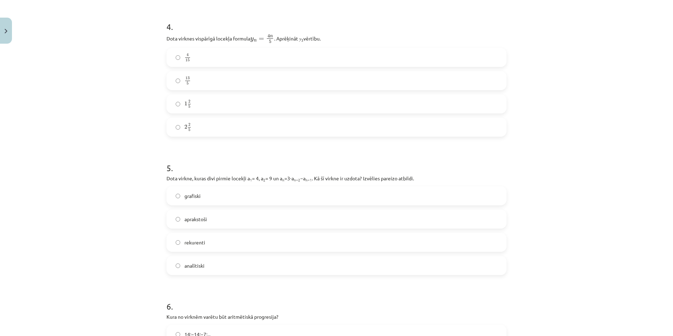
click at [82, 152] on div "Mācību tēma: Matemātikas i - 12. klases 1. ieskaites mācību materiāls (ab) #5 📝…" at bounding box center [336, 168] width 673 height 336
click at [203, 243] on label "rekurenti" at bounding box center [336, 242] width 339 height 18
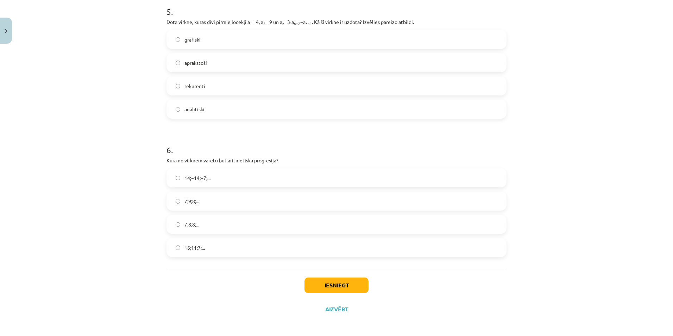
scroll to position [705, 0]
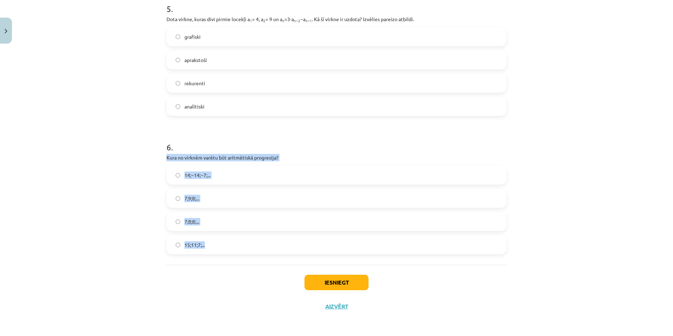
drag, startPoint x: 159, startPoint y: 159, endPoint x: 226, endPoint y: 240, distance: 105.0
click at [226, 240] on div "Mācību tēma: Matemātikas i - 12. klases 1. ieskaites mācību materiāls (ab) #5 📝…" at bounding box center [336, 168] width 673 height 336
drag, startPoint x: 226, startPoint y: 240, endPoint x: 228, endPoint y: 156, distance: 83.8
click at [90, 133] on div "Mācību tēma: Matemātikas i - 12. klases 1. ieskaites mācību materiāls (ab) #5 📝…" at bounding box center [336, 168] width 673 height 336
click at [189, 246] on span "15;11;7;..." at bounding box center [194, 244] width 20 height 7
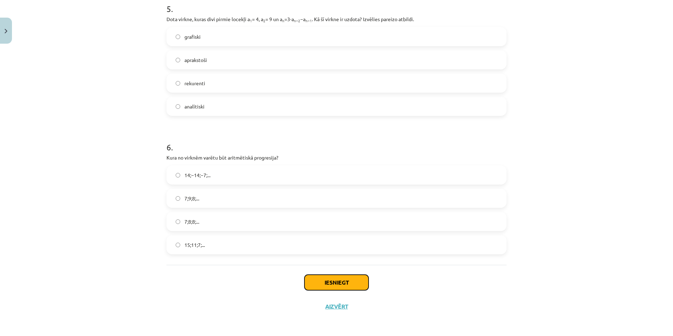
click at [330, 279] on button "Iesniegt" at bounding box center [336, 282] width 64 height 15
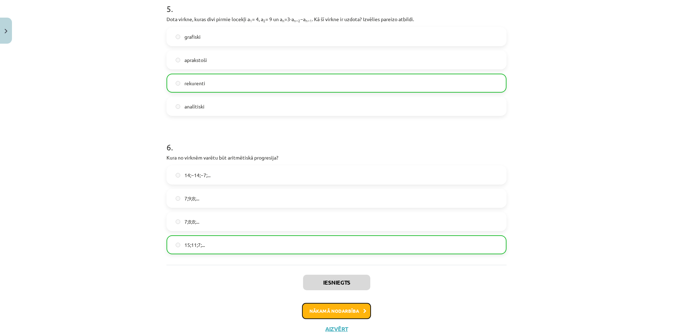
click at [309, 311] on button "Nākamā nodarbība" at bounding box center [336, 311] width 69 height 16
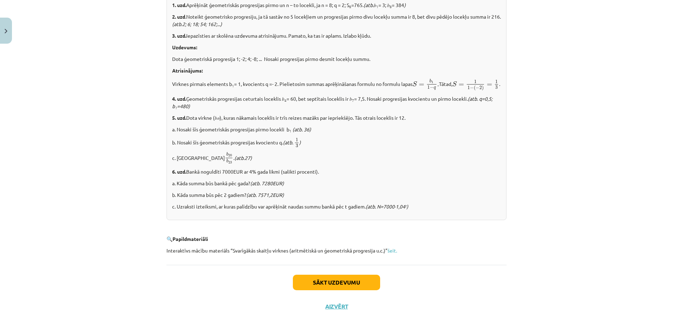
scroll to position [805, 0]
click at [320, 283] on button "Sākt uzdevumu" at bounding box center [336, 282] width 87 height 15
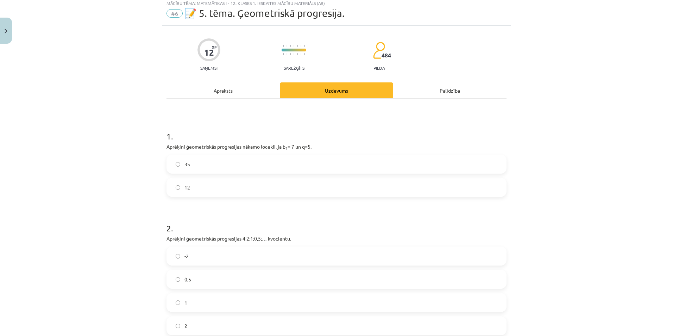
scroll to position [18, 0]
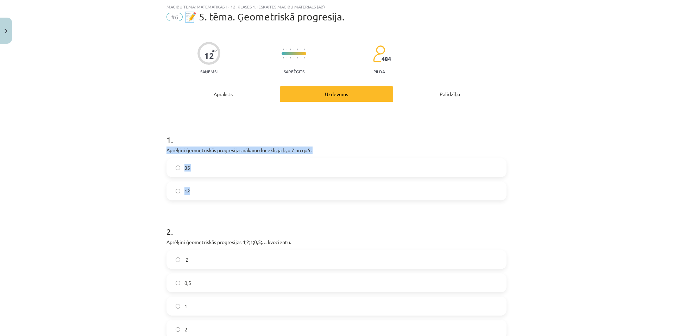
drag, startPoint x: 163, startPoint y: 150, endPoint x: 228, endPoint y: 188, distance: 75.4
click at [228, 188] on div "12 XP Saņemsi Sarežģīts 484 pilda Apraksts Uzdevums Palīdzība 1 . Aprēķini ģeom…" at bounding box center [336, 285] width 348 height 512
drag, startPoint x: 228, startPoint y: 188, endPoint x: 221, endPoint y: 150, distance: 38.6
click at [108, 131] on div "Mācību tēma: Matemātikas i - 12. klases 1. ieskaites mācību materiāls (ab) #6 📝…" at bounding box center [336, 168] width 673 height 336
click at [188, 169] on label "35" at bounding box center [336, 168] width 339 height 18
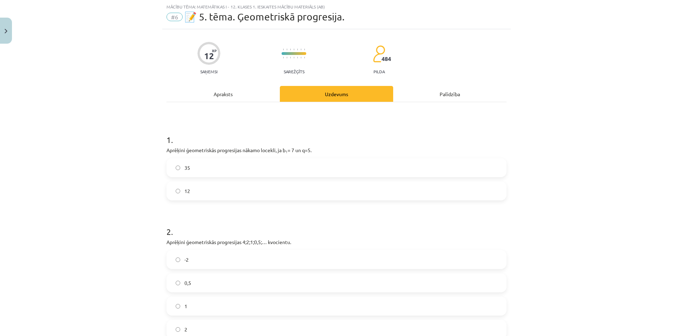
scroll to position [123, 0]
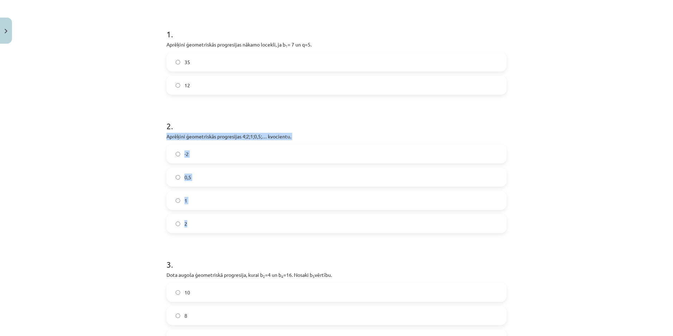
drag, startPoint x: 158, startPoint y: 138, endPoint x: 211, endPoint y: 218, distance: 95.8
click at [211, 218] on div "Mācību tēma: Matemātikas i - 12. klases 1. ieskaites mācību materiāls (ab) #6 📝…" at bounding box center [336, 168] width 673 height 336
drag, startPoint x: 211, startPoint y: 218, endPoint x: 207, endPoint y: 137, distance: 81.0
click at [125, 241] on div "Mācību tēma: Matemātikas i - 12. klases 1. ieskaites mācību materiāls (ab) #6 📝…" at bounding box center [336, 168] width 673 height 336
click at [178, 179] on label "0,5" at bounding box center [336, 177] width 339 height 18
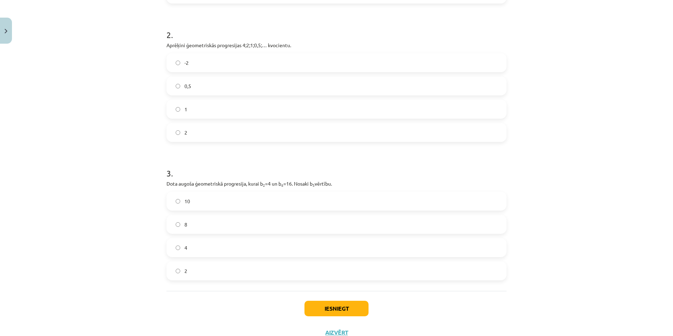
scroll to position [229, 0]
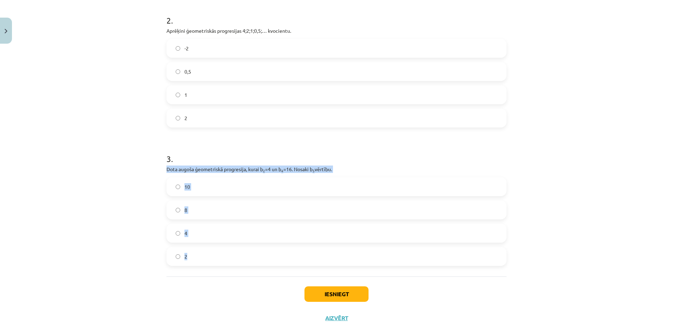
drag, startPoint x: 157, startPoint y: 167, endPoint x: 214, endPoint y: 258, distance: 107.6
click at [214, 258] on div "Mācību tēma: Matemātikas i - 12. klases 1. ieskaites mācību materiāls (ab) #6 📝…" at bounding box center [336, 168] width 673 height 336
drag, startPoint x: 214, startPoint y: 258, endPoint x: 225, endPoint y: 167, distance: 91.0
click at [76, 136] on div "Mācību tēma: Matemātikas i - 12. klases 1. ieskaites mācību materiāls (ab) #6 📝…" at bounding box center [336, 168] width 673 height 336
click at [179, 208] on label "8" at bounding box center [336, 210] width 339 height 18
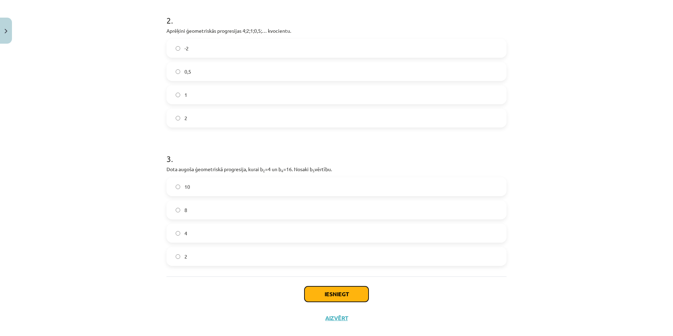
click at [317, 296] on button "Iesniegt" at bounding box center [336, 293] width 64 height 15
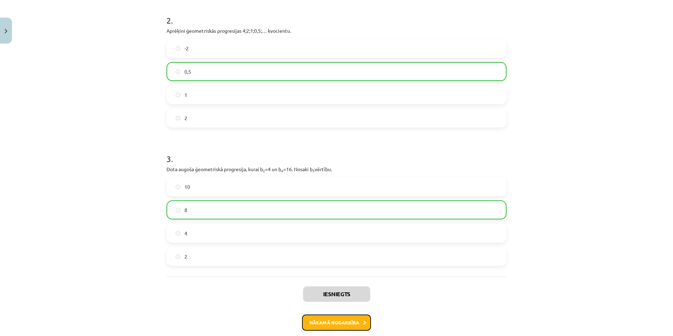
click at [324, 321] on button "Nākamā nodarbība" at bounding box center [336, 322] width 69 height 16
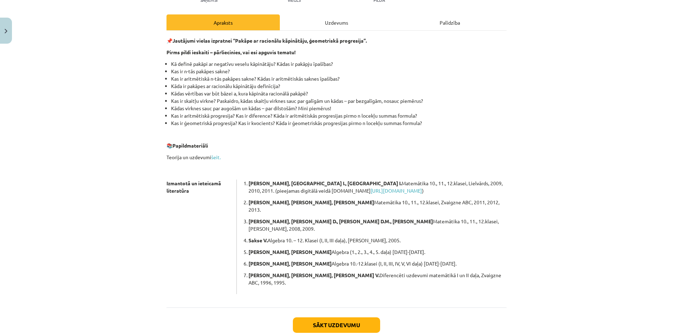
scroll to position [109, 0]
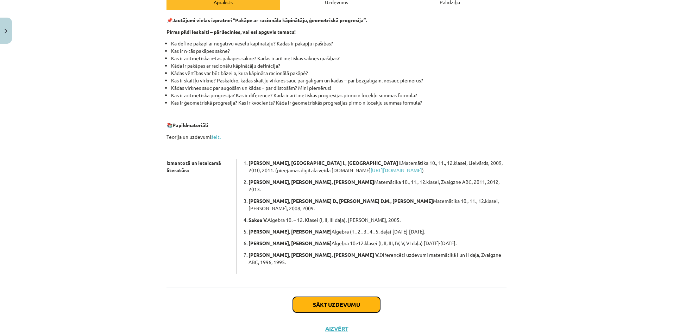
click at [334, 297] on button "Sākt uzdevumu" at bounding box center [336, 304] width 87 height 15
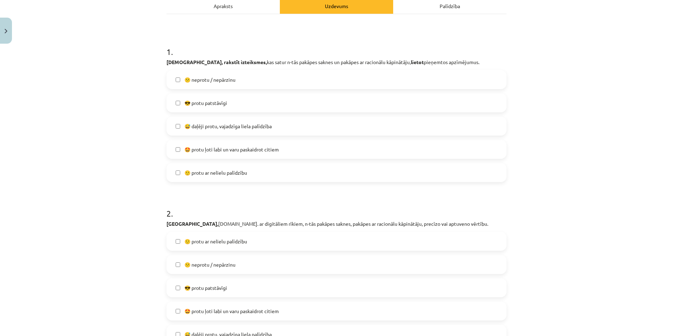
scroll to position [123, 0]
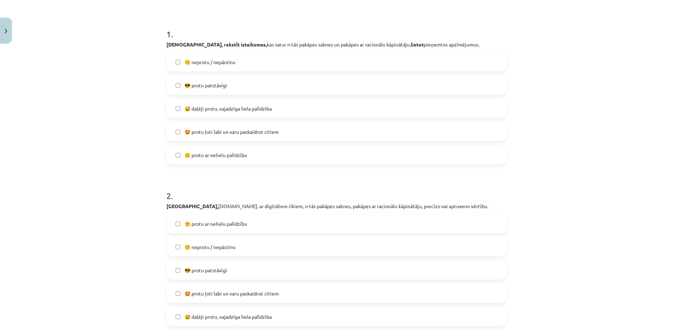
click at [228, 110] on span "😅 daļēji protu, vajadzīga liela palīdzība" at bounding box center [227, 108] width 87 height 7
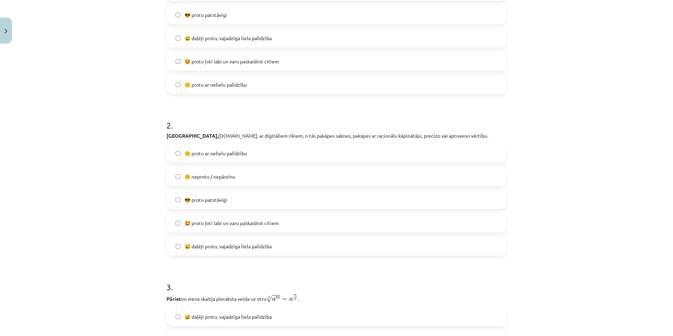
scroll to position [264, 0]
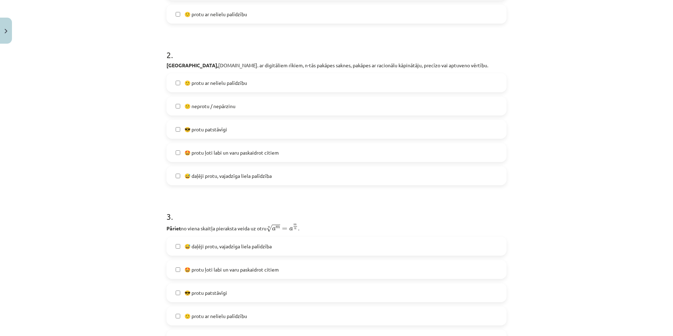
click at [212, 176] on span "😅 daļēji protu, vajadzīga liela palīdzība" at bounding box center [227, 175] width 87 height 7
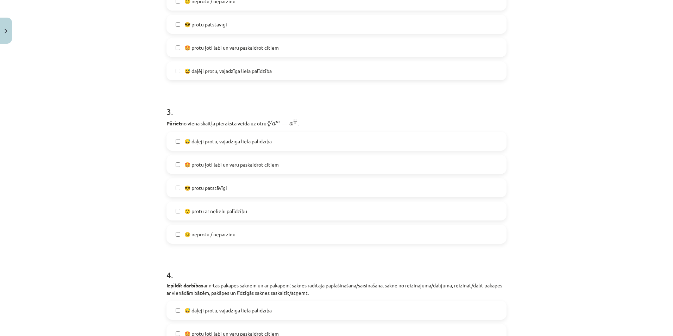
scroll to position [405, 0]
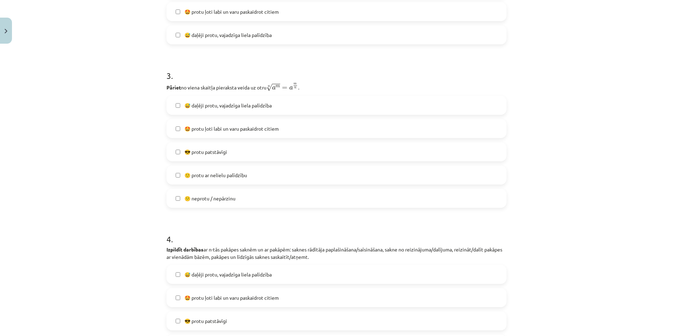
click at [200, 175] on span "🙂 protu ar nelielu palīdzību" at bounding box center [215, 174] width 63 height 7
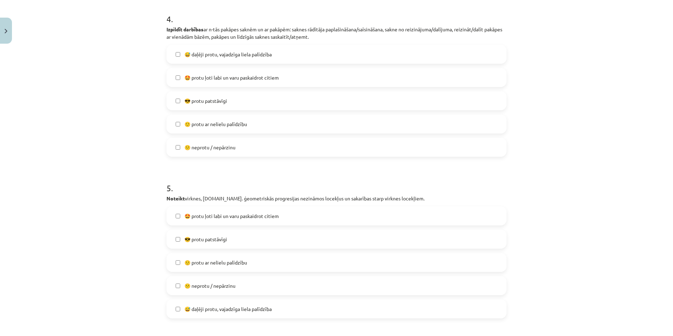
scroll to position [651, 0]
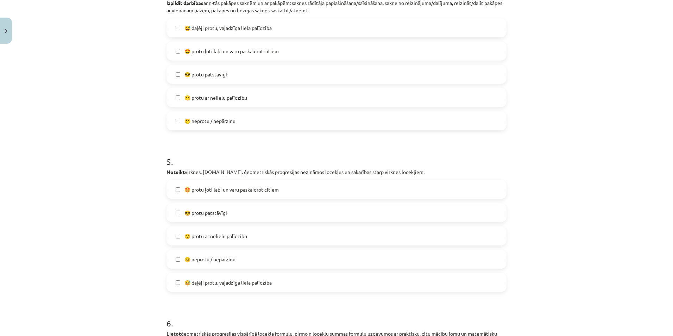
click at [176, 95] on label "🙂 protu ar nelielu palīdzību" at bounding box center [336, 98] width 339 height 18
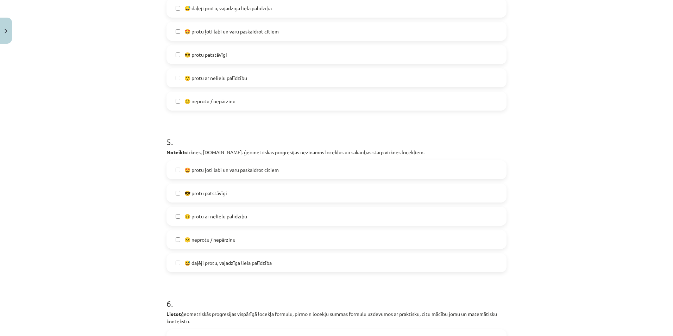
scroll to position [757, 0]
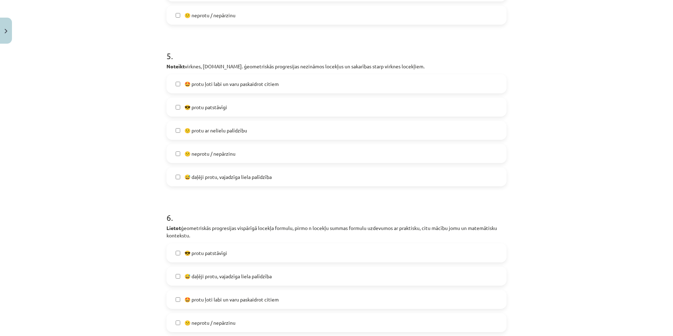
click at [171, 130] on label "🙂 protu ar nelielu palīdzību" at bounding box center [336, 130] width 339 height 18
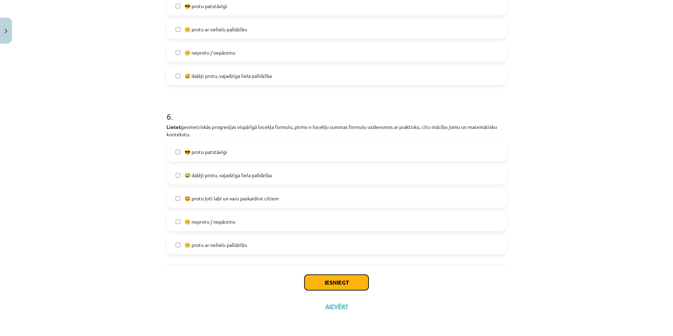
click at [334, 283] on button "Iesniegt" at bounding box center [336, 282] width 64 height 15
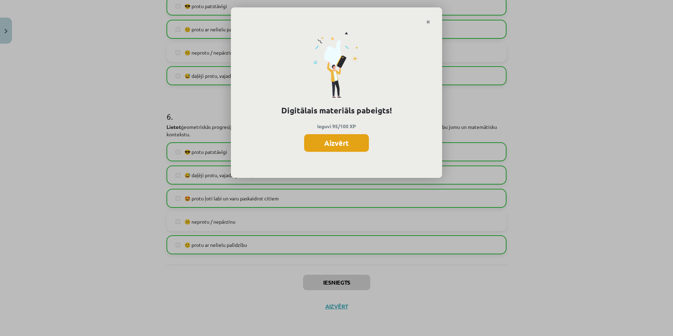
click at [347, 147] on button "Aizvērt" at bounding box center [336, 143] width 65 height 18
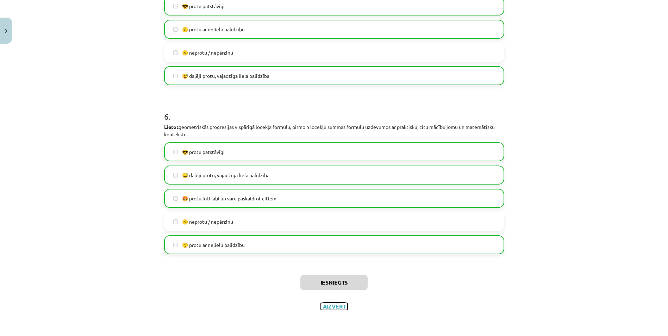
click at [331, 307] on button "Aizvērt" at bounding box center [334, 306] width 27 height 7
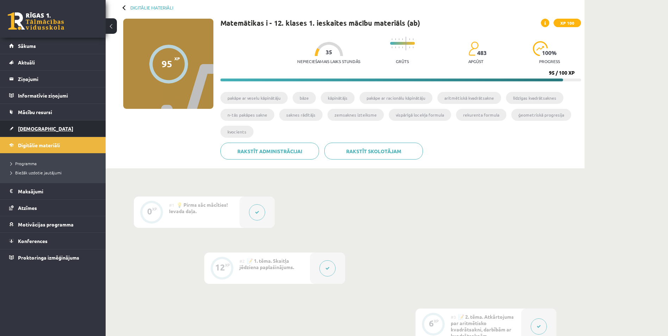
click at [30, 128] on span "[DEMOGRAPHIC_DATA]" at bounding box center [45, 128] width 55 height 6
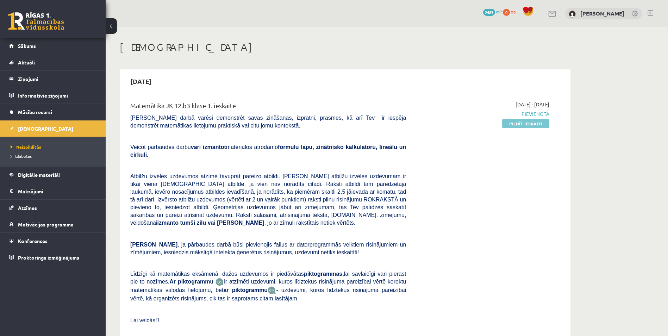
click at [534, 126] on link "Pildīt ieskaiti" at bounding box center [525, 123] width 47 height 9
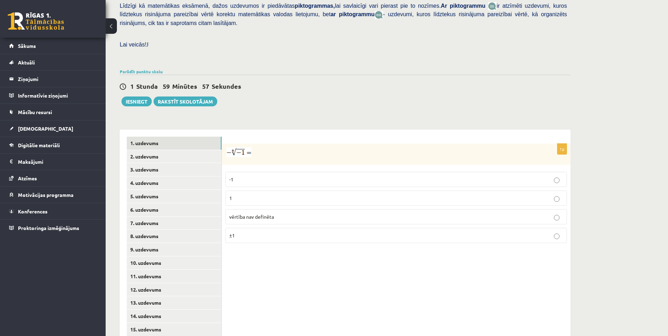
scroll to position [182, 0]
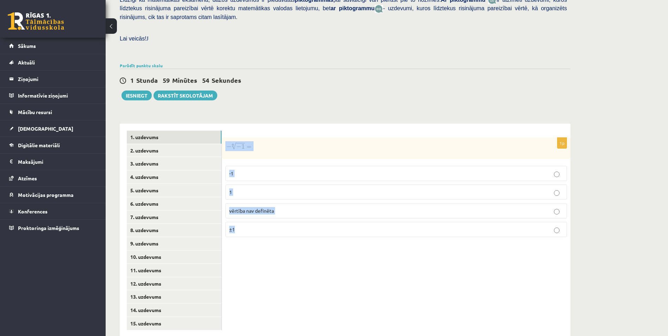
drag, startPoint x: 225, startPoint y: 131, endPoint x: 277, endPoint y: 210, distance: 94.2
click at [277, 210] on div "1p -1 1 vērtība nav definēta ±1" at bounding box center [396, 190] width 348 height 105
drag, startPoint x: 277, startPoint y: 210, endPoint x: 242, endPoint y: 131, distance: 86.3
copy div "-1 1 vērtība nav definēta ±1"
click at [364, 80] on div "1 Stunda 59 Minūtes 42 Sekundes Iesniegt Rakstīt skolotājam" at bounding box center [345, 85] width 451 height 32
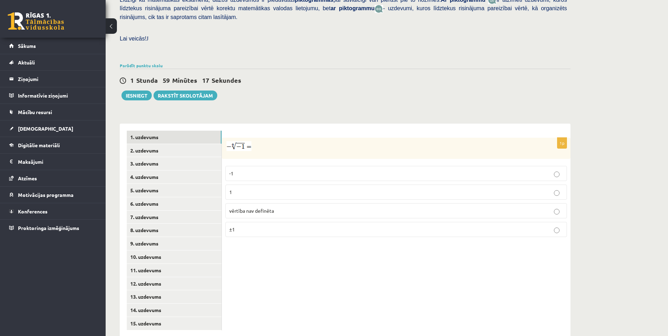
click at [345, 203] on label "vērtība nav definēta" at bounding box center [395, 210] width 341 height 15
click at [148, 144] on link "2. uzdevums" at bounding box center [174, 150] width 95 height 13
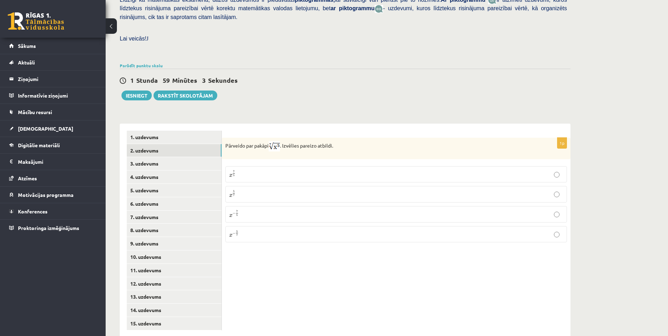
click at [240, 190] on p "x 5 7 x 5 7" at bounding box center [396, 194] width 334 height 9
click at [143, 157] on link "3. uzdevums" at bounding box center [174, 163] width 95 height 13
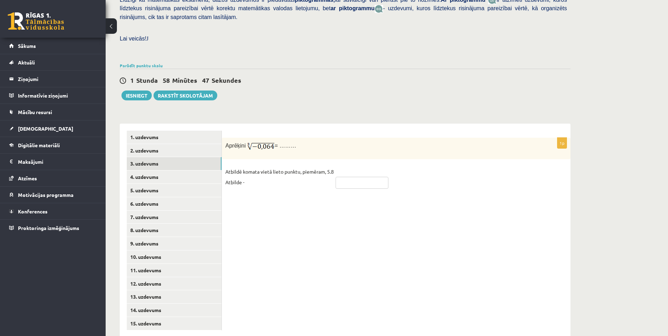
click at [344, 177] on input "text" at bounding box center [361, 183] width 53 height 12
type input "****"
click at [383, 291] on div "1p Aprēķini = ……… Atbildē komata vietā lieto punktu, piemēram, 5.8 Atbilde - **…" at bounding box center [396, 231] width 348 height 214
click at [144, 170] on link "4. uzdevums" at bounding box center [174, 176] width 95 height 13
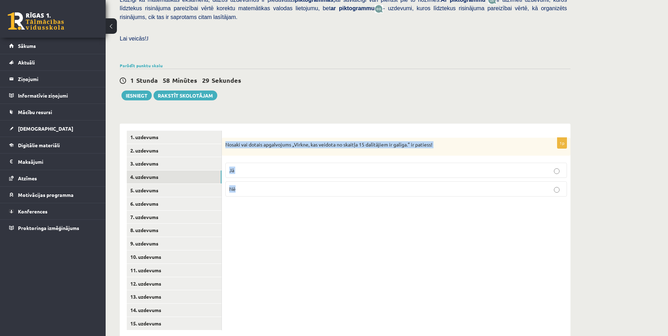
drag, startPoint x: 223, startPoint y: 128, endPoint x: 309, endPoint y: 169, distance: 94.5
click at [309, 169] on div "1p Nosaki vai dotais apgalvojums „Virkne, kas veidota no skaitļa 15 dalītājiem …" at bounding box center [396, 170] width 348 height 65
drag, startPoint x: 309, startPoint y: 169, endPoint x: 301, endPoint y: 127, distance: 42.0
copy div "Nosaki vai dotais apgalvojums „Virkne, kas veidota no skaitļa 15 dalītājiem ir …"
click at [254, 221] on div "1p Nosaki vai dotais apgalvojums „Virkne, kas veidota no skaitļa 15 dalītājiem …" at bounding box center [396, 231] width 348 height 214
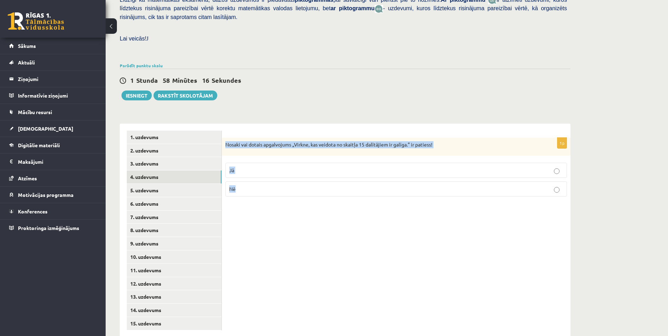
click at [248, 166] on p "Jā" at bounding box center [396, 169] width 334 height 7
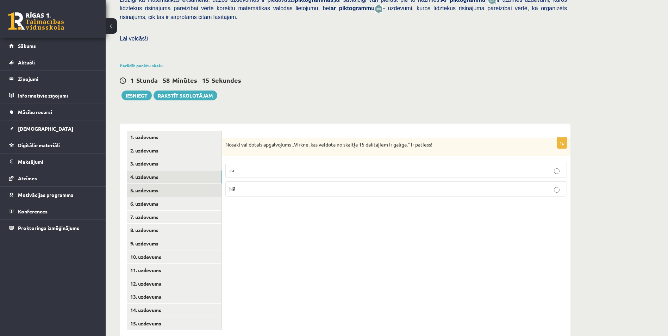
click at [145, 184] on link "5. uzdevums" at bounding box center [174, 190] width 95 height 13
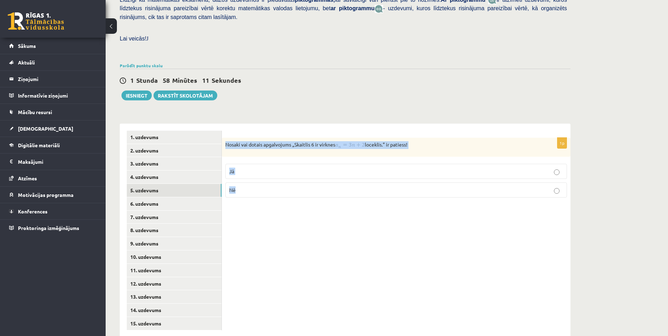
drag, startPoint x: 225, startPoint y: 129, endPoint x: 328, endPoint y: 177, distance: 113.5
click at [328, 177] on div "1p Nosaki vai dotais apgalvojums „Skaitlis 6 ir virknes loceklis.” ir patiess! …" at bounding box center [396, 170] width 348 height 65
drag, startPoint x: 328, startPoint y: 177, endPoint x: 286, endPoint y: 130, distance: 62.8
copy div "Nosaki vai dotais apgalvojums „Skaitlis 6 ir virknes loceklis.” ir patiess! Jā …"
click at [348, 258] on div "1p Nosaki vai dotais apgalvojums „Skaitlis 6 ir virknes loceklis.” ir patiess! …" at bounding box center [396, 231] width 348 height 214
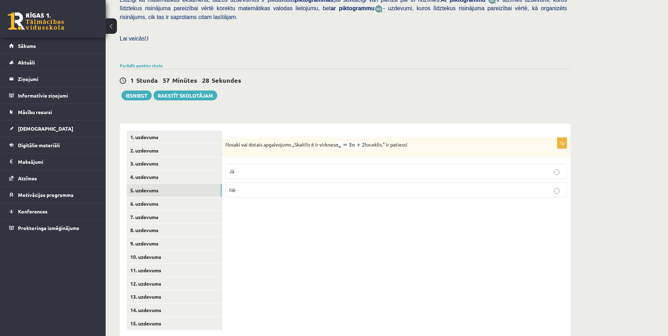
click at [298, 168] on p "Jā" at bounding box center [396, 171] width 334 height 7
click at [157, 197] on link "6. uzdevums" at bounding box center [174, 203] width 95 height 13
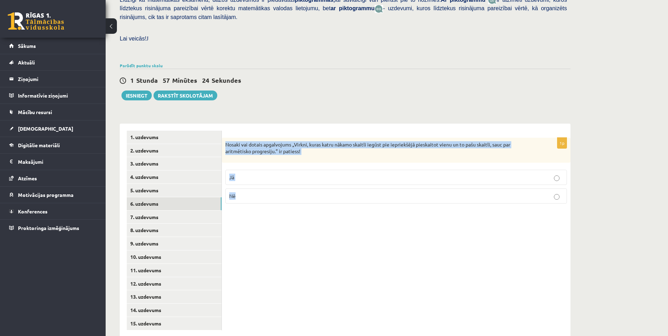
drag, startPoint x: 225, startPoint y: 127, endPoint x: 257, endPoint y: 175, distance: 57.9
click at [257, 175] on div "1p Nosaki vai dotais apgalvojums „Virkni, kuras katru nākamo skaitli iegūst pie…" at bounding box center [396, 173] width 348 height 71
drag, startPoint x: 257, startPoint y: 175, endPoint x: 248, endPoint y: 130, distance: 46.2
copy div "Nosaki vai dotais apgalvojums „Virkni, kuras katru nākamo skaitli iegūst pie ie…"
drag, startPoint x: 308, startPoint y: 250, endPoint x: 292, endPoint y: 232, distance: 24.4
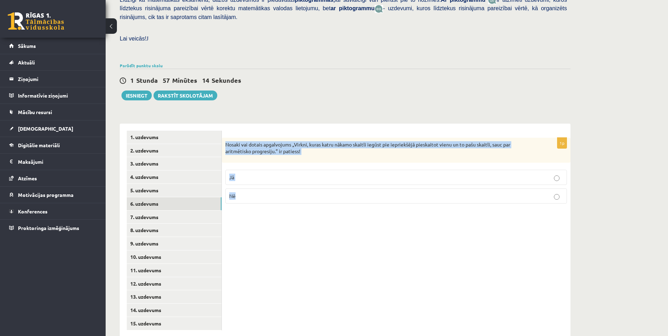
click at [308, 250] on div "1p Nosaki vai dotais apgalvojums „Virkni, kuras katru nākamo skaitli iegūst pie…" at bounding box center [396, 231] width 348 height 214
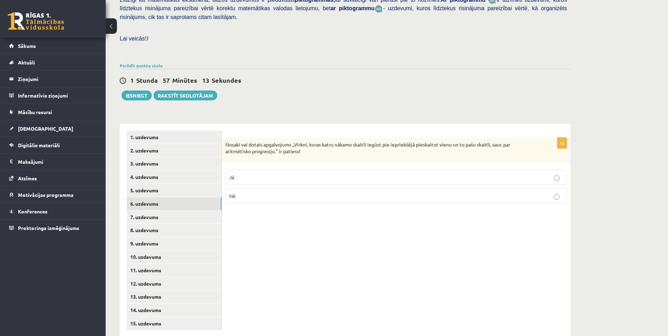
click at [241, 174] on p "Jā" at bounding box center [396, 177] width 334 height 7
click at [132, 210] on link "7. uzdevums" at bounding box center [174, 216] width 95 height 13
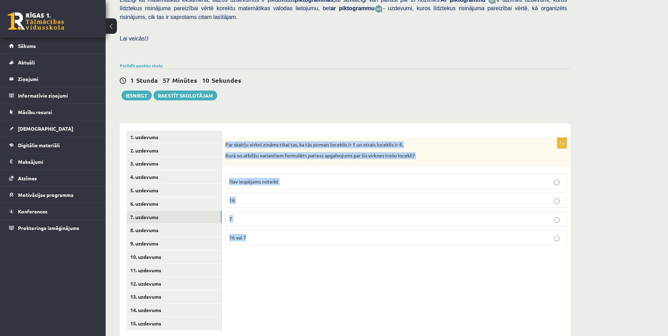
drag, startPoint x: 225, startPoint y: 128, endPoint x: 318, endPoint y: 221, distance: 132.1
click at [318, 221] on div "1p Par skaitļu virkni zināms tikai tas, ka tās pirmais loceklis ir 1 un otrais …" at bounding box center [396, 194] width 348 height 113
drag, startPoint x: 318, startPoint y: 221, endPoint x: 278, endPoint y: 127, distance: 102.2
copy div "Par skaitļu virkni zināms tikai tas, ka tās pirmais loceklis ir 1 un otrais loc…"
click at [275, 264] on div "1p Par skaitļu virkni zināms tikai tas, ka tās pirmais loceklis ir 1 un otrais …" at bounding box center [396, 231] width 348 height 214
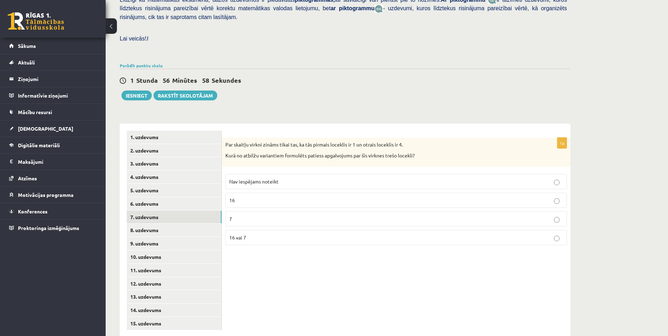
click at [259, 178] on span "Nav iespējams noteikt" at bounding box center [253, 181] width 49 height 6
click at [144, 223] on link "8. uzdevums" at bounding box center [174, 229] width 95 height 13
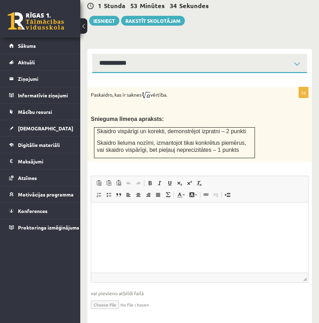
scroll to position [324, 0]
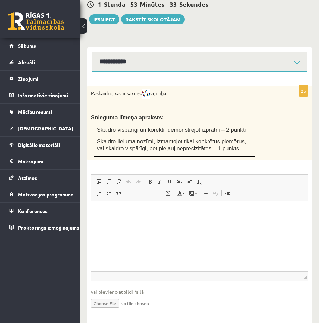
click at [110, 296] on input "file" at bounding box center [200, 303] width 218 height 14
type input "**********"
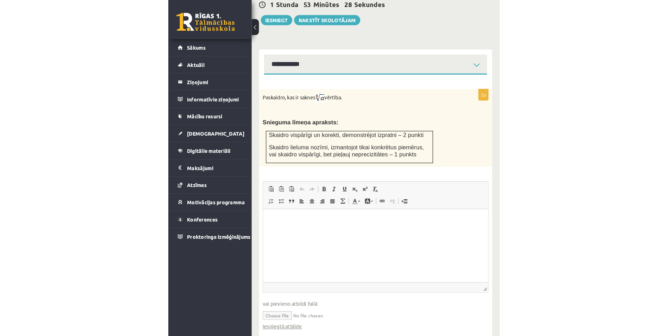
scroll to position [232, 0]
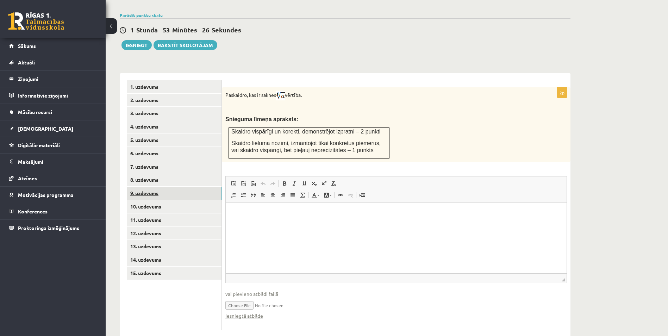
click at [140, 187] on link "9. uzdevums" at bounding box center [174, 193] width 95 height 13
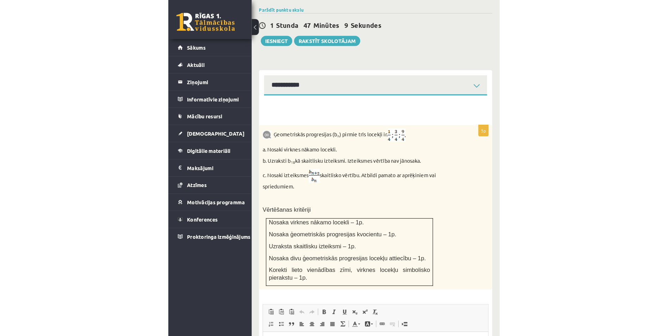
scroll to position [303, 0]
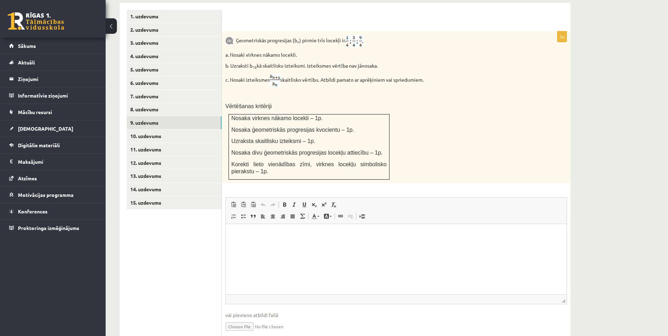
click at [240, 319] on input "file" at bounding box center [395, 326] width 341 height 14
type input "**********"
click at [151, 130] on link "10. uzdevums" at bounding box center [174, 136] width 95 height 13
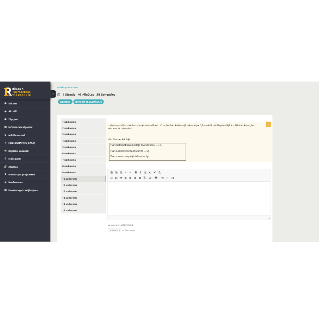
scroll to position [0, 0]
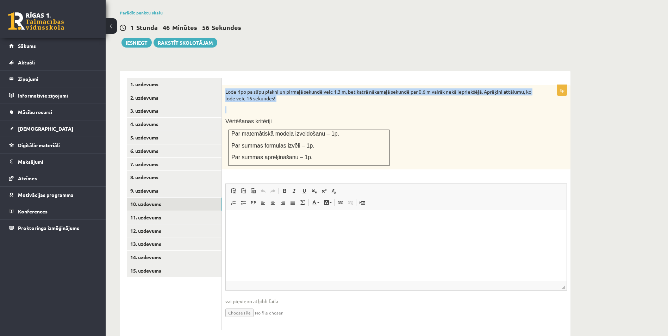
drag, startPoint x: 226, startPoint y: 75, endPoint x: 289, endPoint y: 87, distance: 64.5
click at [289, 87] on div "Lode ripo pa slīpu plakni un pirmajā sekundē veic 1,3 m, bet katrā nākamajā sek…" at bounding box center [396, 127] width 348 height 84
drag, startPoint x: 289, startPoint y: 87, endPoint x: 273, endPoint y: 84, distance: 16.5
copy div "Lode ripo pa slīpu plakni un pirmajā sekundē veic 1,3 m, bet katrā nākamajā sek…"
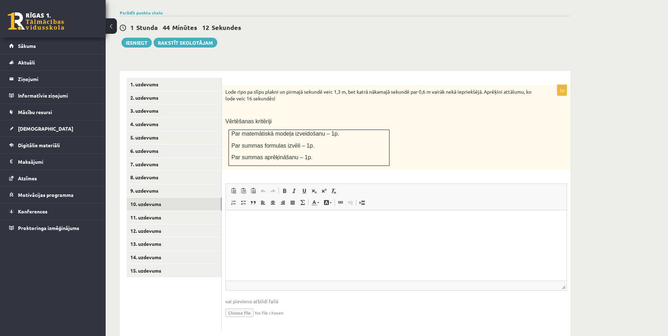
click at [470, 132] on div "Lode ripo pa slīpu plakni un pirmajā sekundē veic 1,3 m, bet katrā nākamajā sek…" at bounding box center [396, 127] width 348 height 84
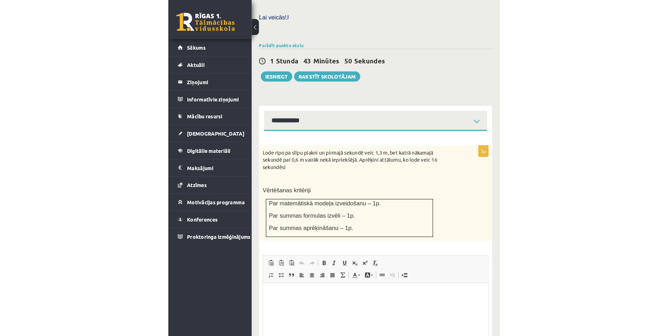
scroll to position [235, 0]
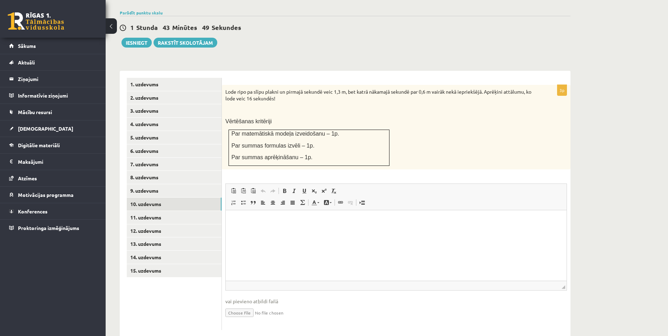
click at [235, 305] on input "file" at bounding box center [395, 312] width 341 height 14
type input "**********"
click at [148, 211] on link "11. uzdevums" at bounding box center [174, 217] width 95 height 13
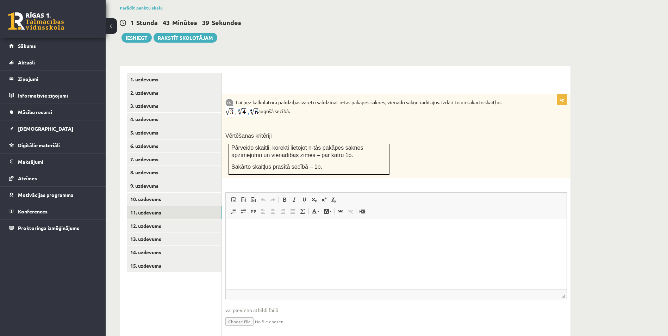
scroll to position [248, 0]
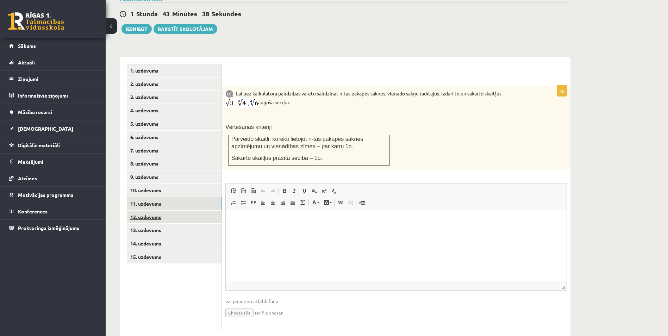
click at [147, 210] on link "12. uzdevums" at bounding box center [174, 216] width 95 height 13
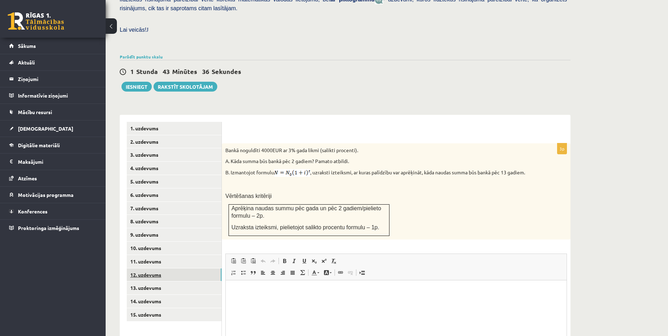
scroll to position [0, 0]
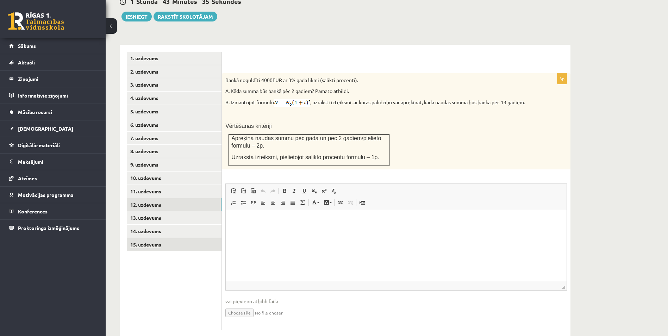
click at [152, 238] on link "15. uzdevums" at bounding box center [174, 244] width 95 height 13
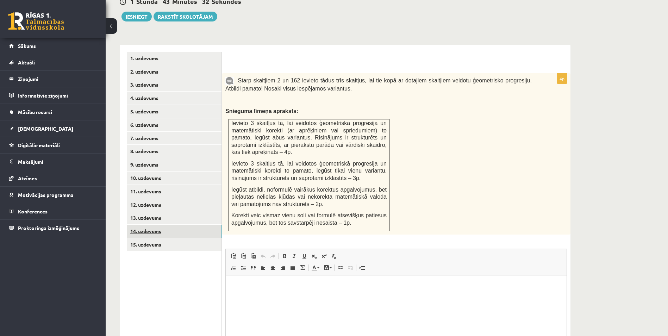
click at [153, 225] on link "14. uzdevums" at bounding box center [174, 231] width 95 height 13
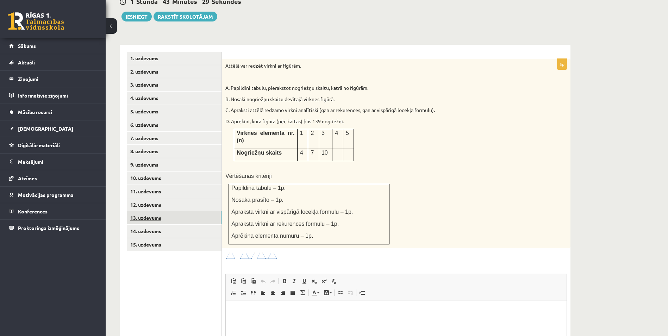
click at [147, 211] on link "13. uzdevums" at bounding box center [174, 217] width 95 height 13
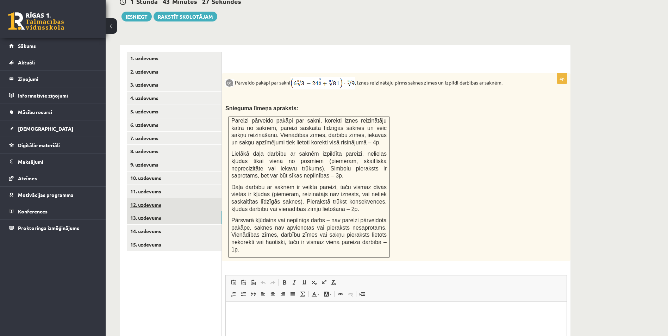
click at [150, 198] on link "12. uzdevums" at bounding box center [174, 204] width 95 height 13
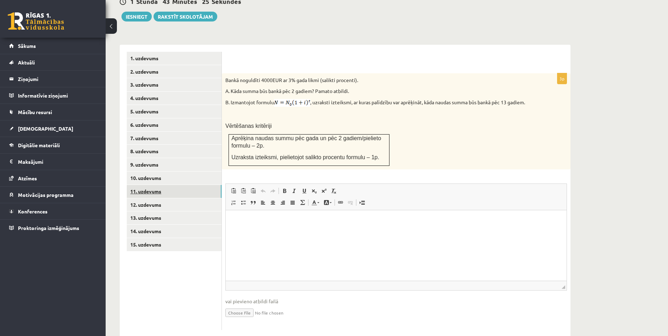
click at [145, 185] on link "11. uzdevums" at bounding box center [174, 191] width 95 height 13
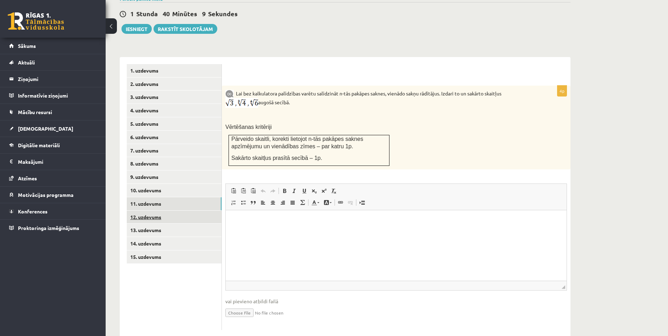
click at [143, 210] on link "12. uzdevums" at bounding box center [174, 216] width 95 height 13
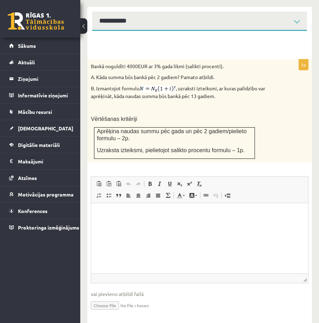
scroll to position [367, 0]
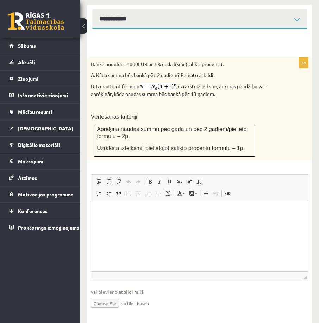
click at [107, 296] on input "file" at bounding box center [200, 303] width 218 height 14
type input "**********"
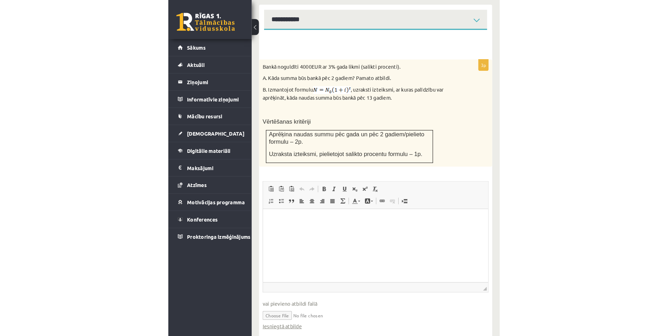
scroll to position [268, 0]
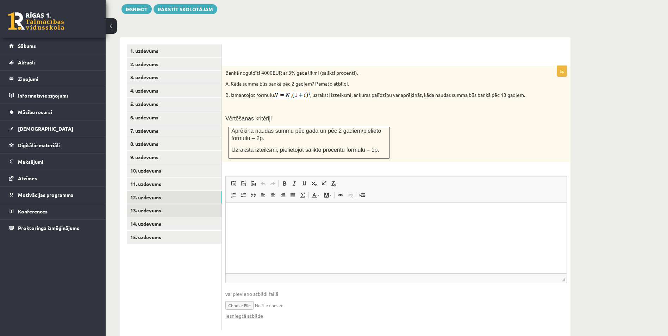
click at [145, 204] on link "13. uzdevums" at bounding box center [174, 210] width 95 height 13
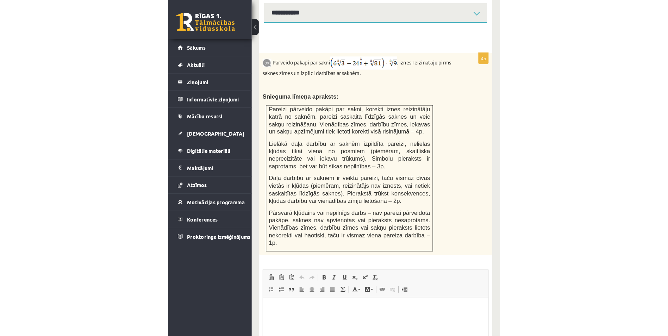
scroll to position [345, 0]
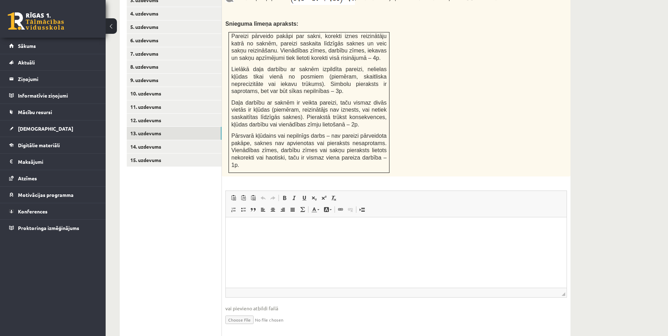
click at [243, 312] on input "file" at bounding box center [395, 319] width 341 height 14
type input "**********"
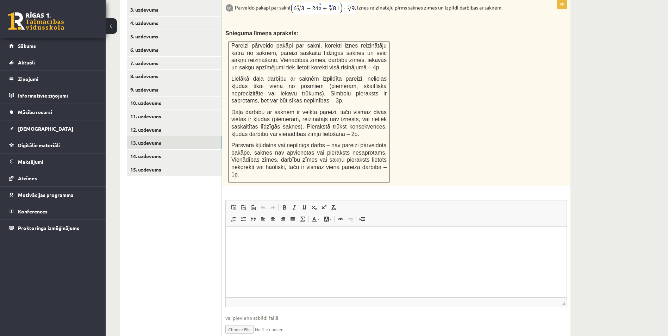
scroll to position [310, 0]
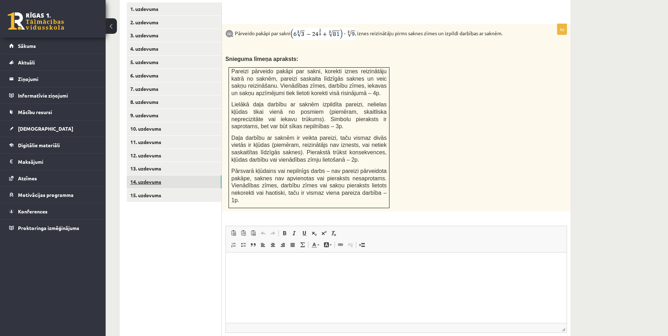
click at [147, 175] on link "14. uzdevums" at bounding box center [174, 181] width 95 height 13
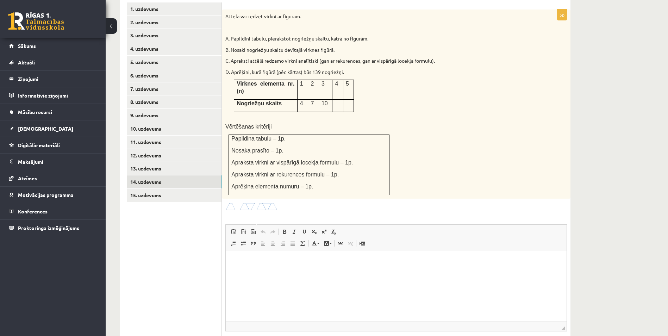
scroll to position [0, 0]
click at [146, 189] on link "15. uzdevums" at bounding box center [174, 195] width 95 height 13
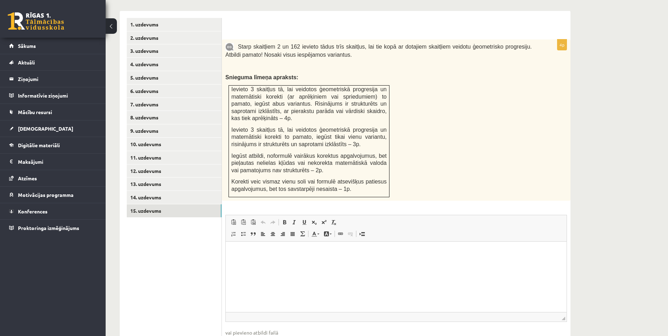
scroll to position [240, 0]
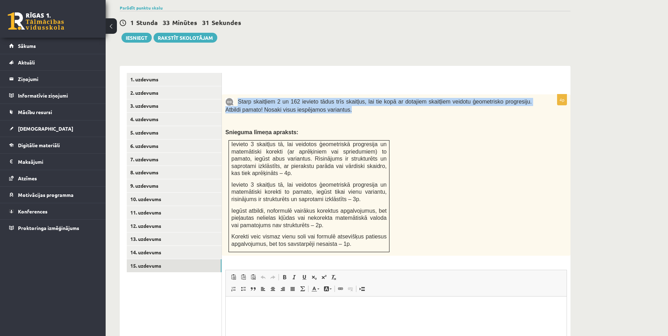
drag, startPoint x: 340, startPoint y: 97, endPoint x: 237, endPoint y: 88, distance: 103.9
click at [237, 98] on p "Starp skaitļiem 2 un 162 ievieto tādus trīs skaitļus, lai tie kopā ar dotajiem …" at bounding box center [378, 105] width 306 height 15
drag, startPoint x: 237, startPoint y: 88, endPoint x: 251, endPoint y: 88, distance: 14.1
copy span "Starp skaitļiem 2 un 162 ievieto tādus trīs skaitļus, lai tie kopā ar dotajiem …"
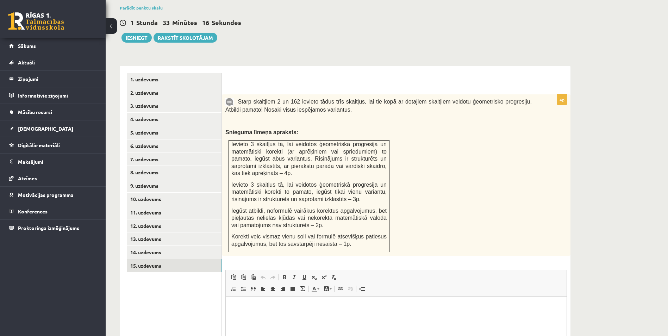
click at [461, 164] on div "Starp skaitļiem 2 un 162 ievieto tādus trīs skaitļus, lai tie kopā ar dotajiem …" at bounding box center [396, 174] width 348 height 161
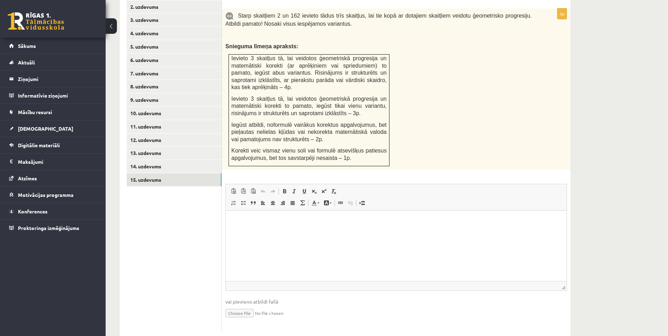
click at [240, 305] on input "file" at bounding box center [395, 312] width 341 height 14
type input "**********"
click at [151, 160] on link "14. uzdevums" at bounding box center [174, 166] width 95 height 13
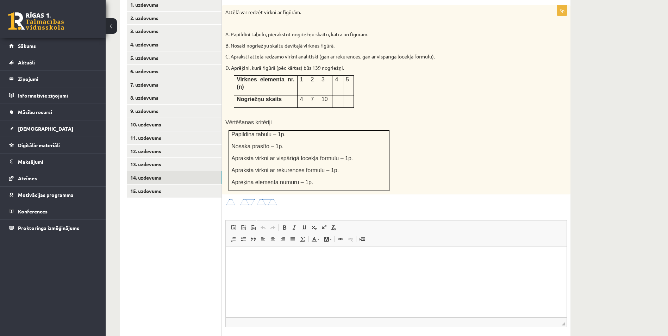
scroll to position [290, 0]
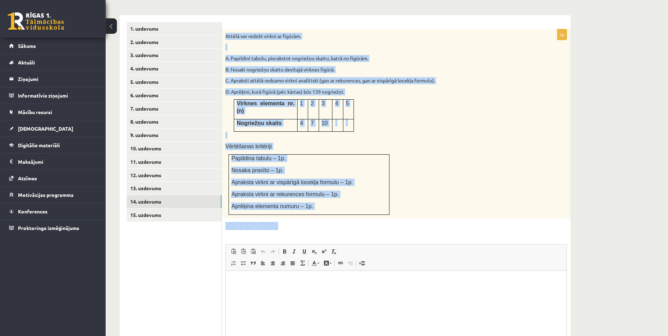
drag, startPoint x: 225, startPoint y: 21, endPoint x: 393, endPoint y: 203, distance: 247.8
click at [393, 203] on div "5p Attēlā var redzēt virkni ar figūrām. A. Papildini tabulu, pierakstot nogriež…" at bounding box center [396, 209] width 348 height 361
copy div "Attēlā var redzēt virkni ar figūrām. A. Papildini tabulu, pierakstot nogriežņu …"
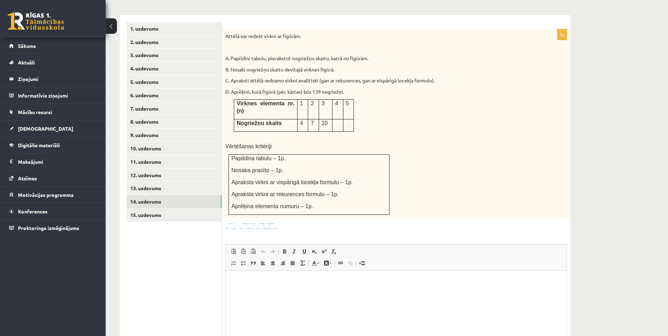
click at [163, 243] on ul "1. uzdevums 2. uzdevums 3. uzdevums 4. uzdevums 5. uzdevums 6. uzdevums 7. uzde…" at bounding box center [174, 206] width 95 height 368
click at [184, 276] on ul "1. uzdevums 2. uzdevums 3. uzdevums 4. uzdevums 5. uzdevums 6. uzdevums 7. uzde…" at bounding box center [174, 206] width 95 height 368
click at [140, 182] on link "13. uzdevums" at bounding box center [174, 188] width 95 height 13
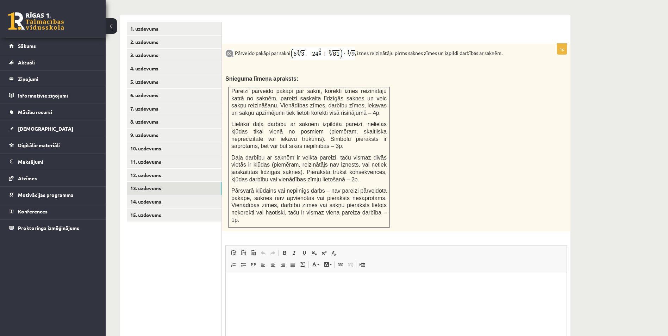
scroll to position [0, 0]
click at [144, 169] on link "12. uzdevums" at bounding box center [174, 175] width 95 height 13
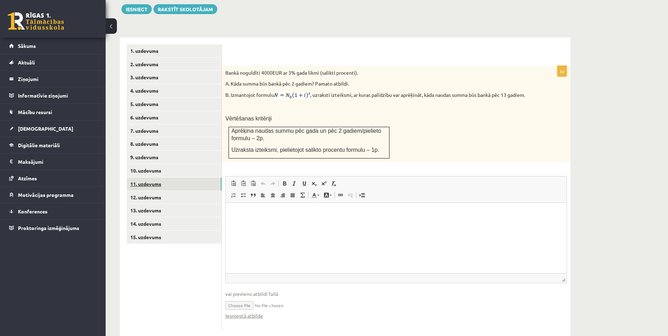
click at [147, 177] on link "11. uzdevums" at bounding box center [174, 183] width 95 height 13
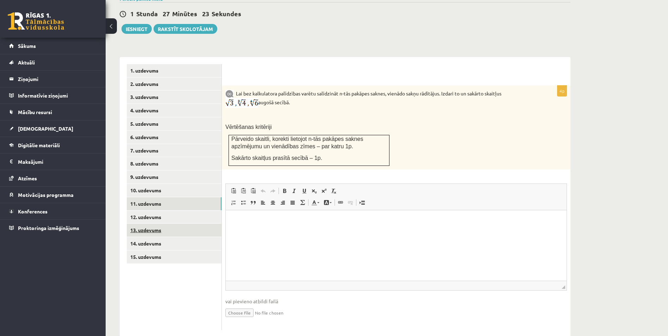
click at [146, 223] on link "13. uzdevums" at bounding box center [174, 229] width 95 height 13
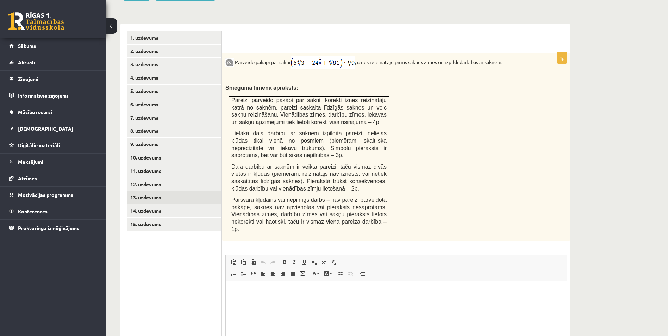
scroll to position [247, 0]
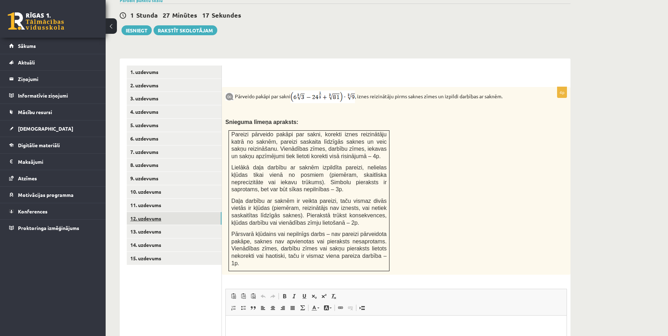
click at [148, 212] on link "12. uzdevums" at bounding box center [174, 218] width 95 height 13
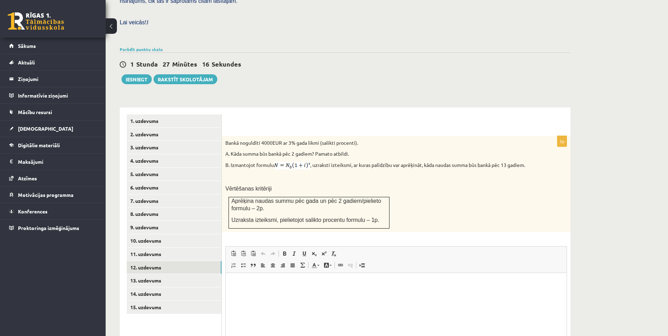
scroll to position [0, 0]
click at [144, 247] on link "11. uzdevums" at bounding box center [174, 253] width 95 height 13
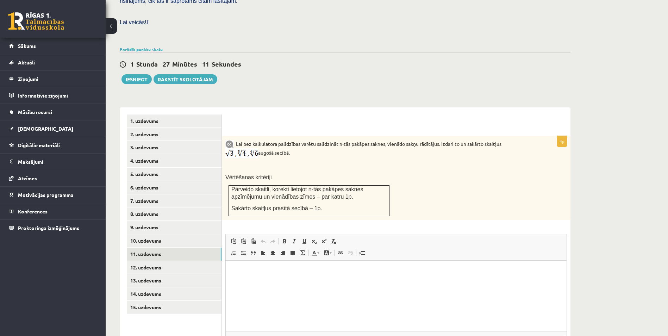
drag, startPoint x: 302, startPoint y: 141, endPoint x: 235, endPoint y: 130, distance: 67.9
click at [235, 139] on p "Lai bez kalkulatora palīdzības varētu salīdzināt n-tās pakāpes saknes, vienādo …" at bounding box center [378, 148] width 306 height 19
drag, startPoint x: 235, startPoint y: 130, endPoint x: 252, endPoint y: 131, distance: 16.6
copy p "Lai bez kalkulatora palīdzības varētu salīdzināt n-tās pakāpes saknes, vienādo …"
click at [280, 282] on html at bounding box center [396, 270] width 341 height 21
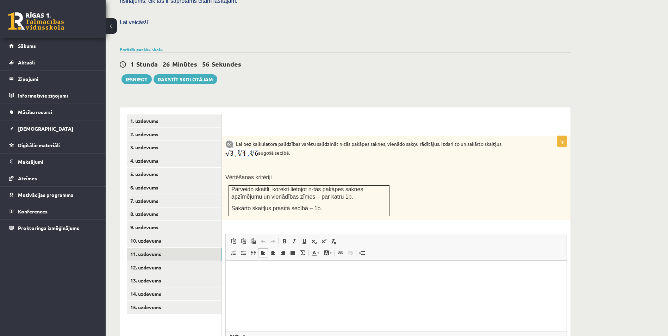
click at [294, 121] on div at bounding box center [396, 124] width 334 height 7
click at [437, 282] on html at bounding box center [396, 270] width 341 height 21
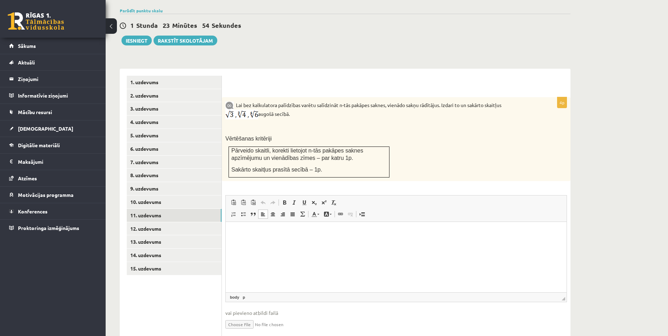
scroll to position [248, 0]
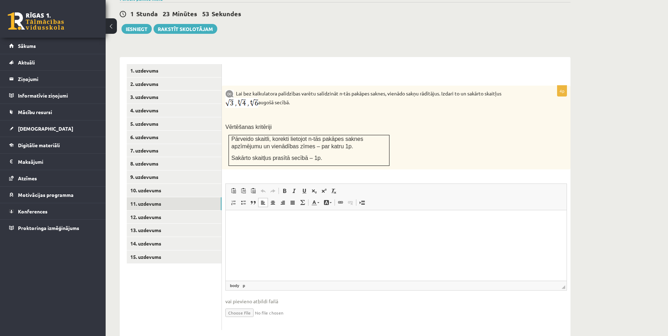
click at [245, 305] on input "file" at bounding box center [395, 312] width 341 height 14
type input "**********"
click at [154, 210] on link "12. uzdevums" at bounding box center [174, 216] width 95 height 13
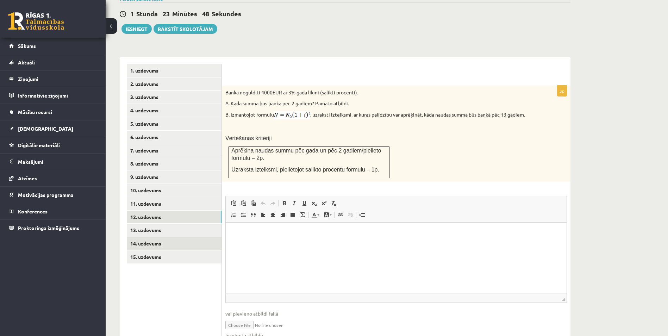
scroll to position [0, 0]
click at [144, 197] on link "11. uzdevums" at bounding box center [174, 203] width 95 height 13
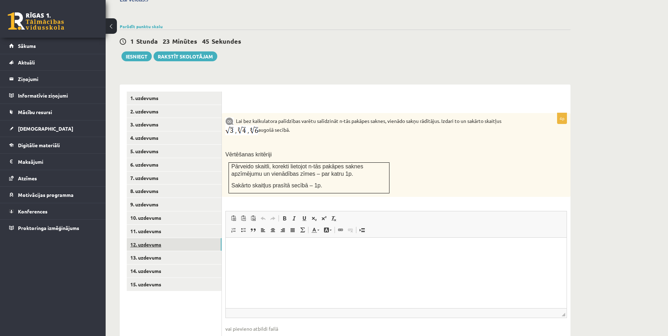
click at [149, 238] on link "12. uzdevums" at bounding box center [174, 244] width 95 height 13
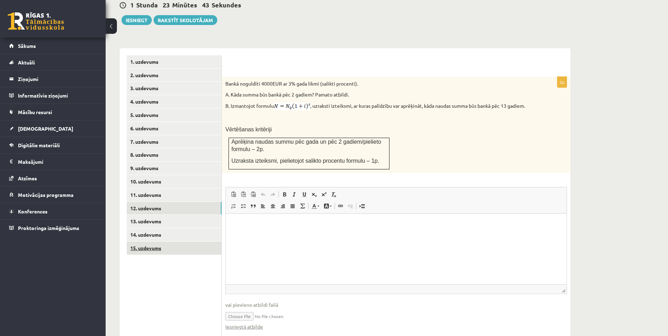
scroll to position [268, 0]
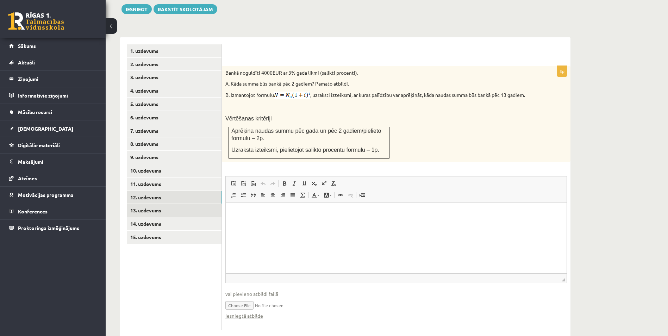
click at [145, 204] on link "13. uzdevums" at bounding box center [174, 210] width 95 height 13
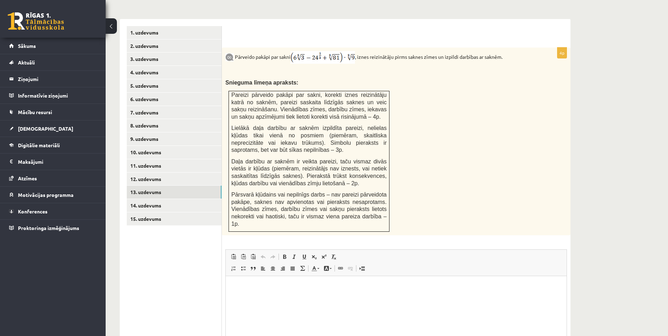
scroll to position [353, 0]
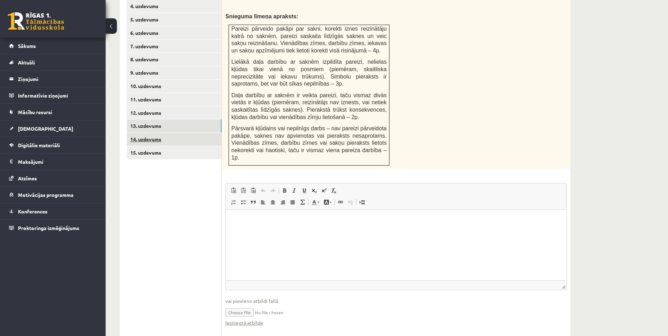
click at [146, 133] on link "14. uzdevums" at bounding box center [174, 139] width 95 height 13
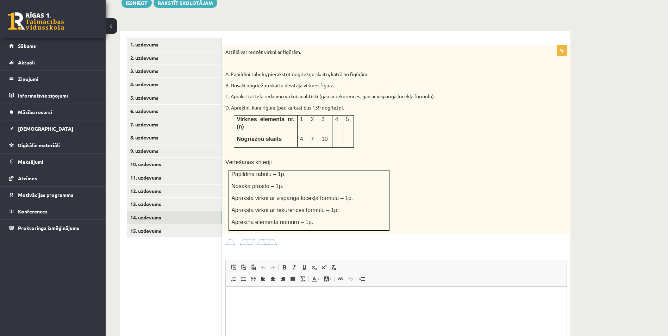
scroll to position [273, 0]
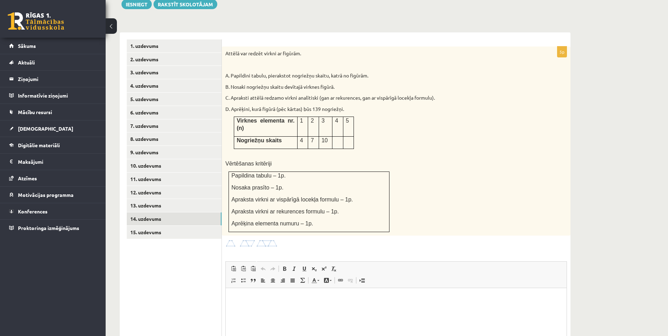
click at [508, 239] on div at bounding box center [395, 243] width 341 height 8
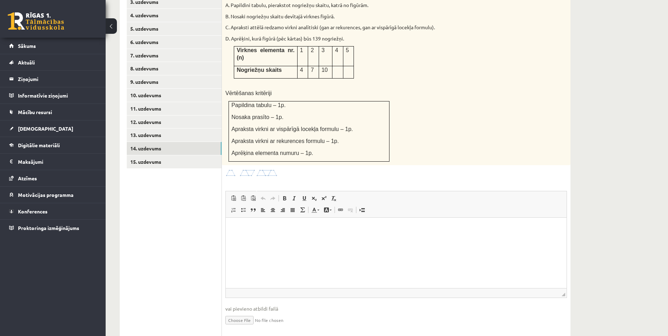
click at [244, 312] on input "file" at bounding box center [395, 319] width 341 height 14
type input "**********"
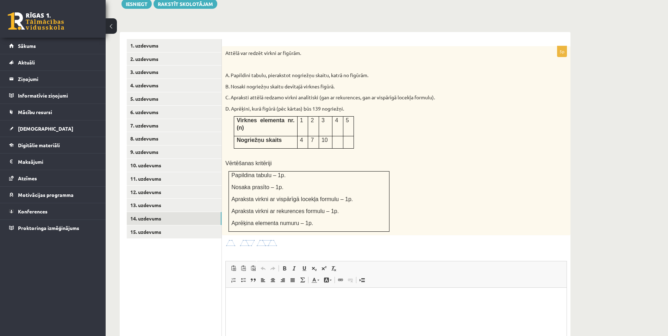
scroll to position [273, 0]
click at [148, 226] on link "15. uzdevums" at bounding box center [174, 232] width 95 height 13
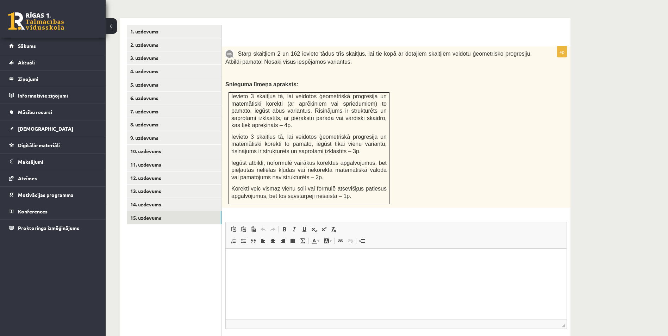
scroll to position [333, 0]
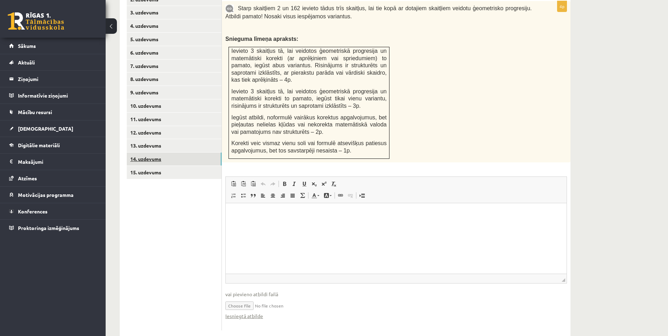
click at [150, 152] on link "14. uzdevums" at bounding box center [174, 158] width 95 height 13
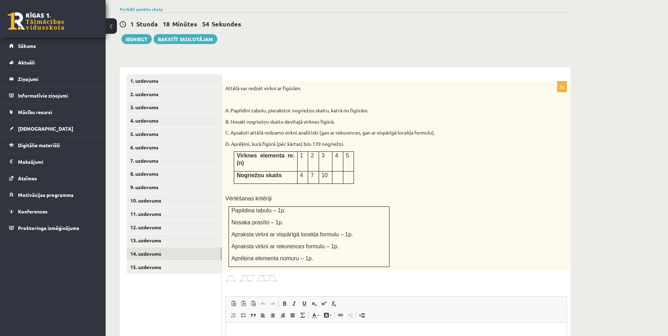
scroll to position [246, 0]
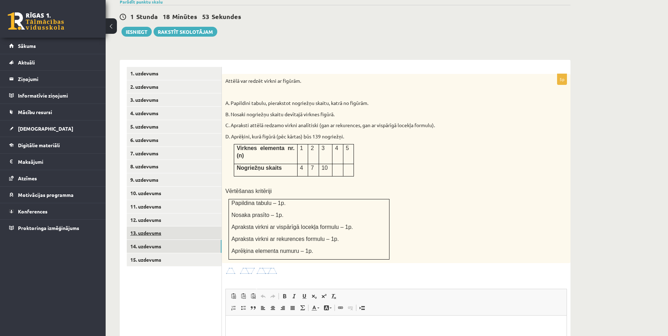
click at [144, 226] on link "13. uzdevums" at bounding box center [174, 232] width 95 height 13
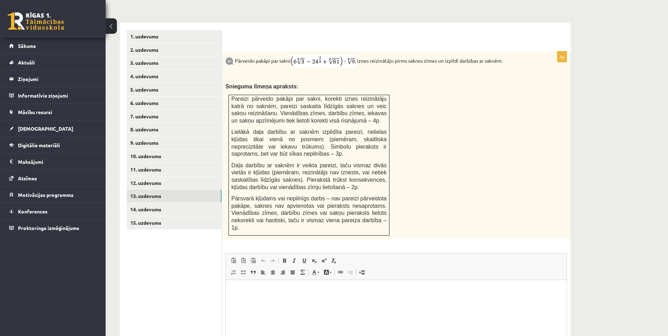
scroll to position [0, 0]
click at [149, 177] on link "12. uzdevums" at bounding box center [174, 183] width 95 height 13
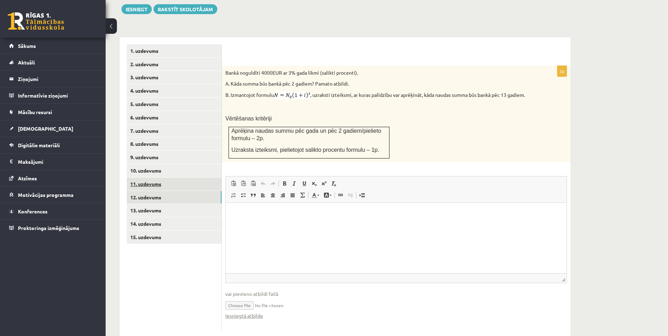
click at [147, 177] on link "11. uzdevums" at bounding box center [174, 183] width 95 height 13
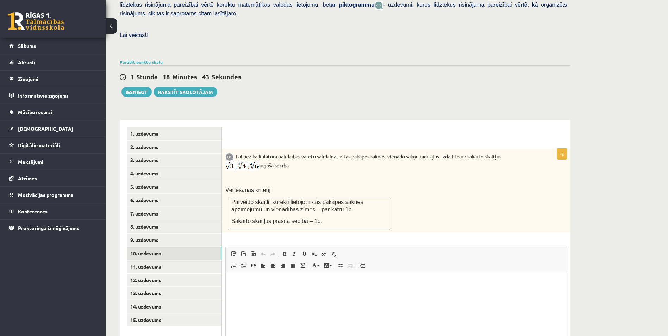
click at [149, 247] on link "10. uzdevums" at bounding box center [174, 253] width 95 height 13
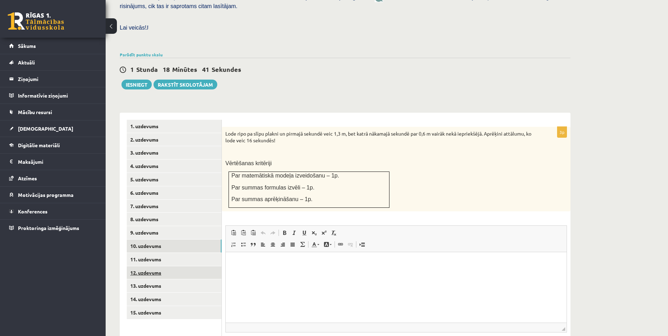
scroll to position [185, 0]
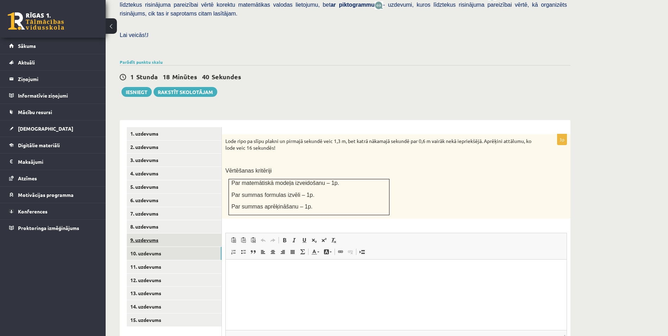
click at [148, 233] on link "9. uzdevums" at bounding box center [174, 239] width 95 height 13
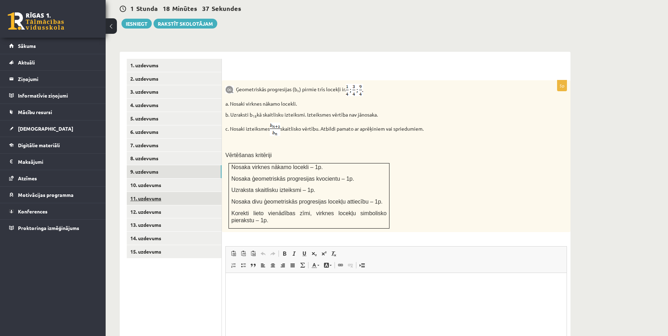
scroll to position [253, 0]
click at [141, 152] on link "8. uzdevums" at bounding box center [174, 158] width 95 height 13
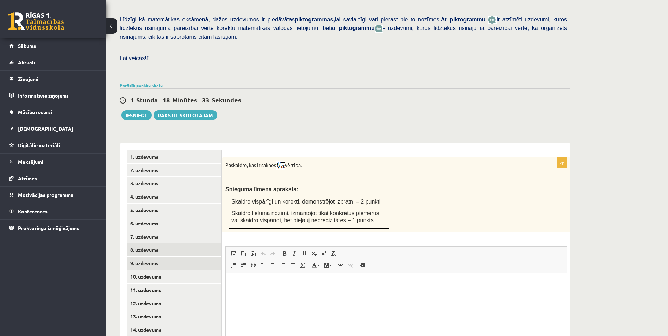
scroll to position [162, 0]
click at [139, 231] on link "7. uzdevums" at bounding box center [174, 237] width 95 height 13
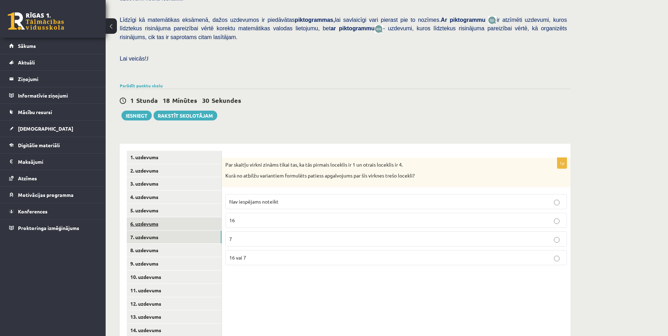
click at [143, 217] on link "6. uzdevums" at bounding box center [174, 223] width 95 height 13
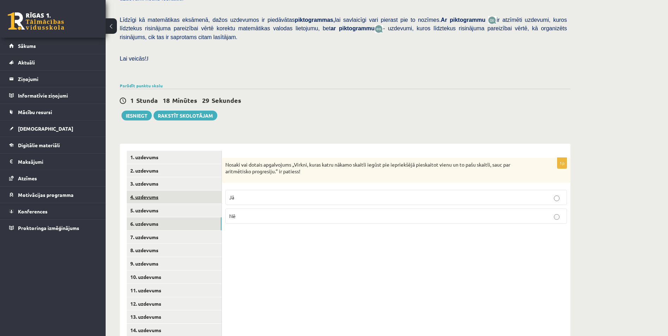
click at [147, 190] on link "4. uzdevums" at bounding box center [174, 196] width 95 height 13
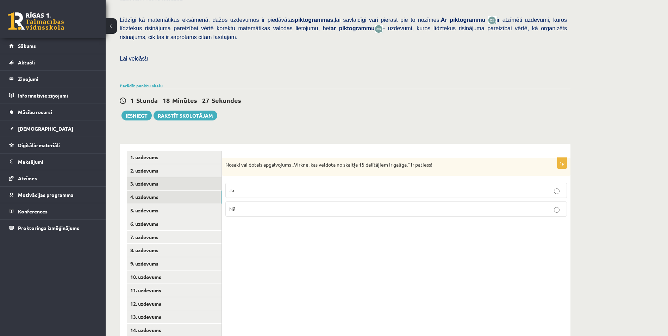
click at [152, 177] on link "3. uzdevums" at bounding box center [174, 183] width 95 height 13
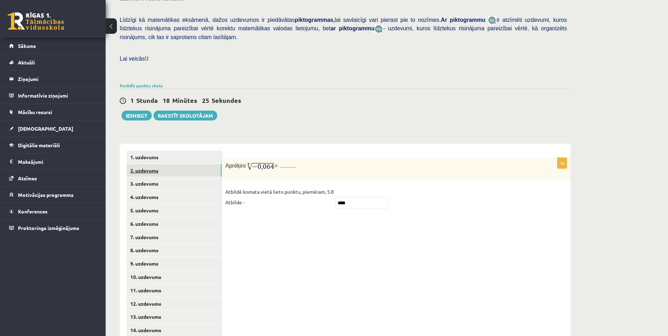
click at [147, 164] on link "2. uzdevums" at bounding box center [174, 170] width 95 height 13
click at [142, 151] on link "1. uzdevums" at bounding box center [174, 157] width 95 height 13
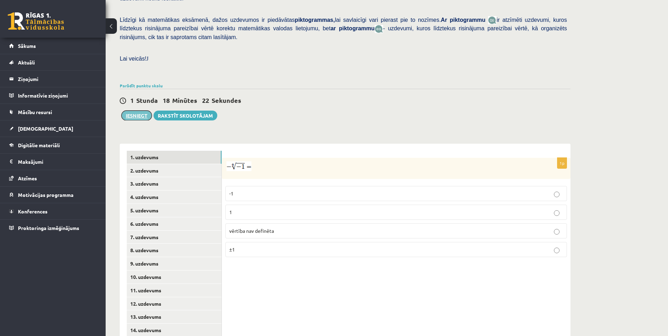
click at [130, 111] on button "Iesniegt" at bounding box center [136, 116] width 30 height 10
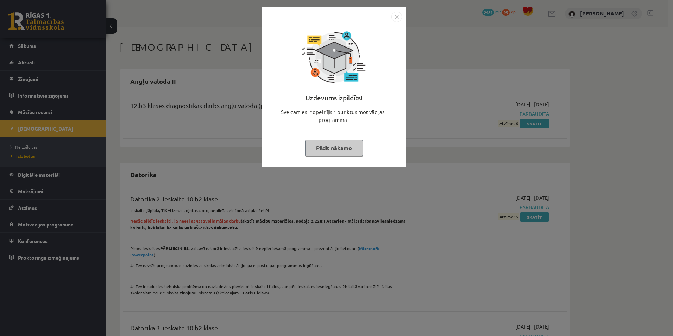
click at [331, 144] on button "Pildīt nākamo" at bounding box center [334, 148] width 58 height 16
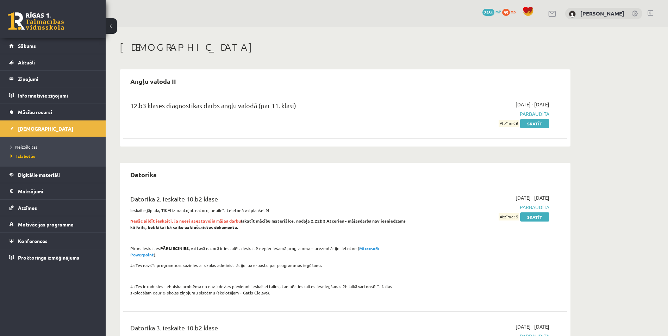
click at [24, 127] on span "[DEMOGRAPHIC_DATA]" at bounding box center [45, 128] width 55 height 6
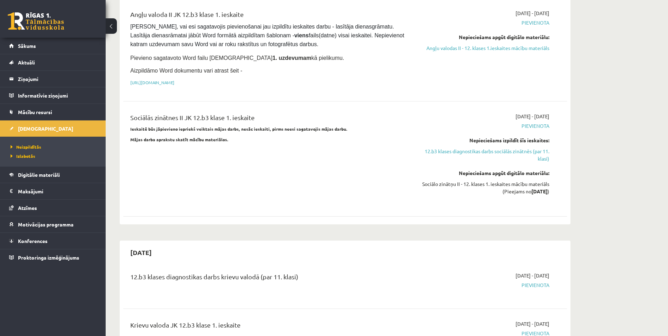
scroll to position [387, 0]
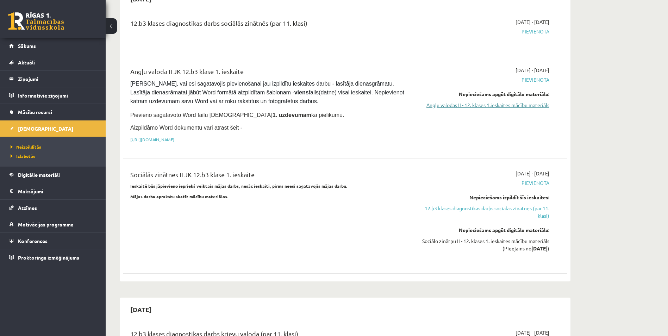
click at [482, 101] on link "Angļu valodas II - 12. klases 1.ieskaites mācību materiāls" at bounding box center [482, 104] width 133 height 7
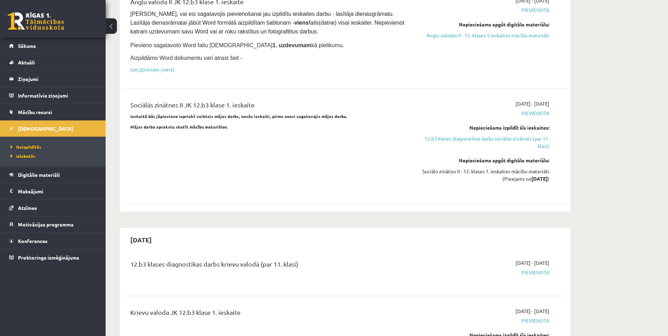
scroll to position [458, 0]
click at [441, 134] on link "12.b3 klases diagnostikas darbs sociālās zinātnēs (par 11. klasi)" at bounding box center [482, 141] width 133 height 15
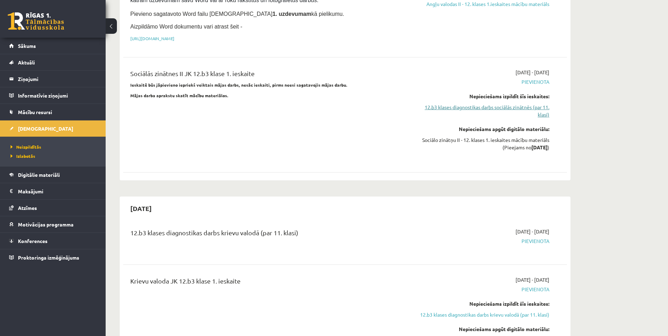
click at [456, 103] on link "12.b3 klases diagnostikas darbs sociālās zinātnēs (par 11. klasi)" at bounding box center [482, 110] width 133 height 15
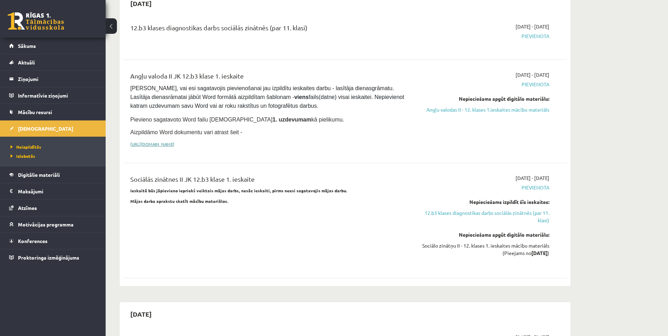
click at [144, 141] on link "[URL][DOMAIN_NAME]" at bounding box center [152, 144] width 44 height 6
click at [517, 106] on link "Angļu valodas II - 12. klases 1.ieskaites mācību materiāls" at bounding box center [482, 109] width 133 height 7
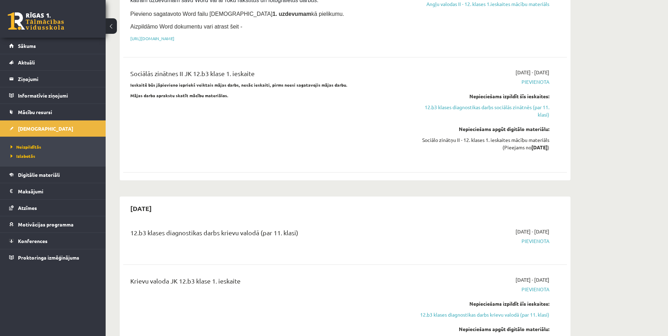
scroll to position [418, 0]
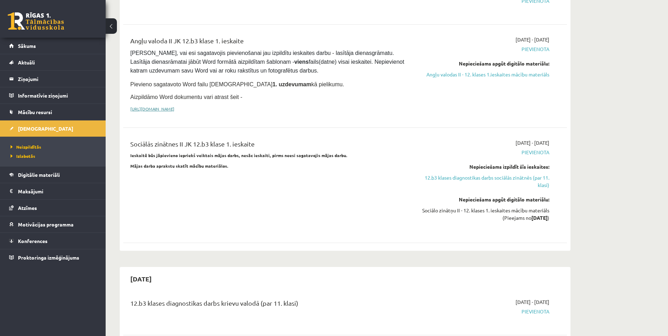
click at [174, 106] on link "[URL][DOMAIN_NAME]" at bounding box center [152, 109] width 44 height 6
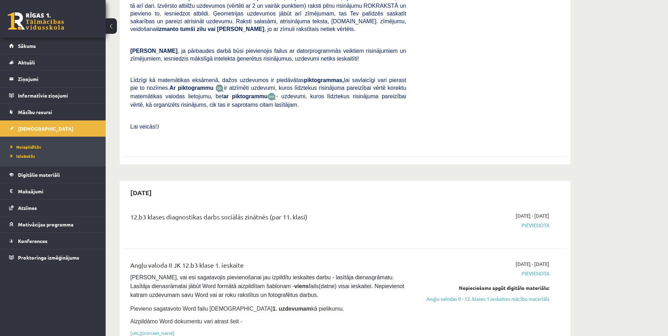
scroll to position [136, 0]
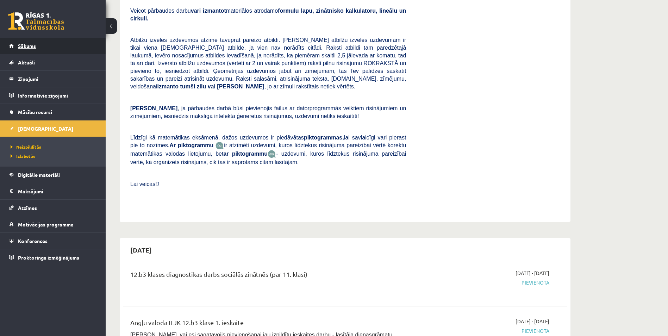
click at [27, 44] on span "Sākums" at bounding box center [27, 46] width 18 height 6
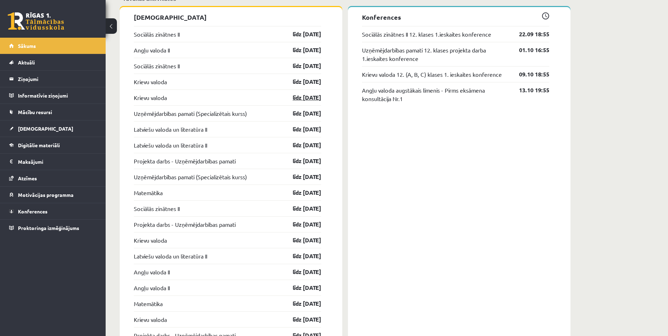
scroll to position [598, 0]
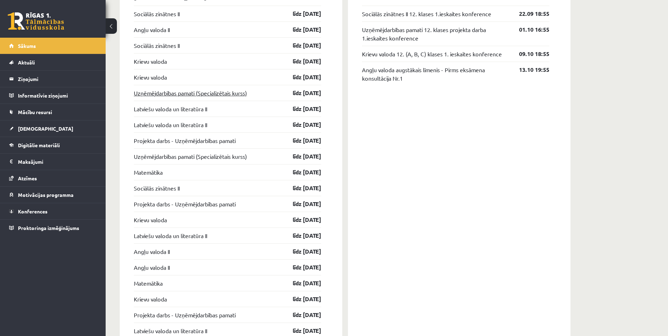
click at [228, 94] on link "Uzņēmējdarbības pamati (Specializētais kurss)" at bounding box center [190, 93] width 113 height 8
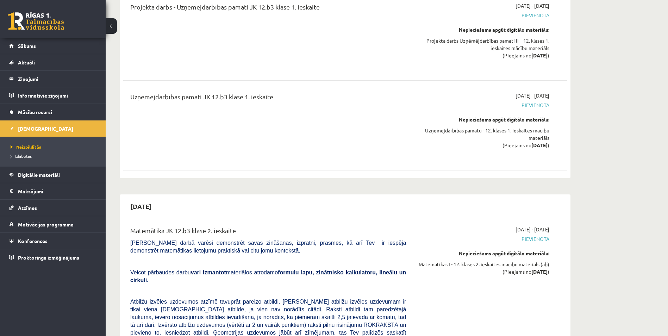
scroll to position [1197, 0]
